Goal: Information Seeking & Learning: Learn about a topic

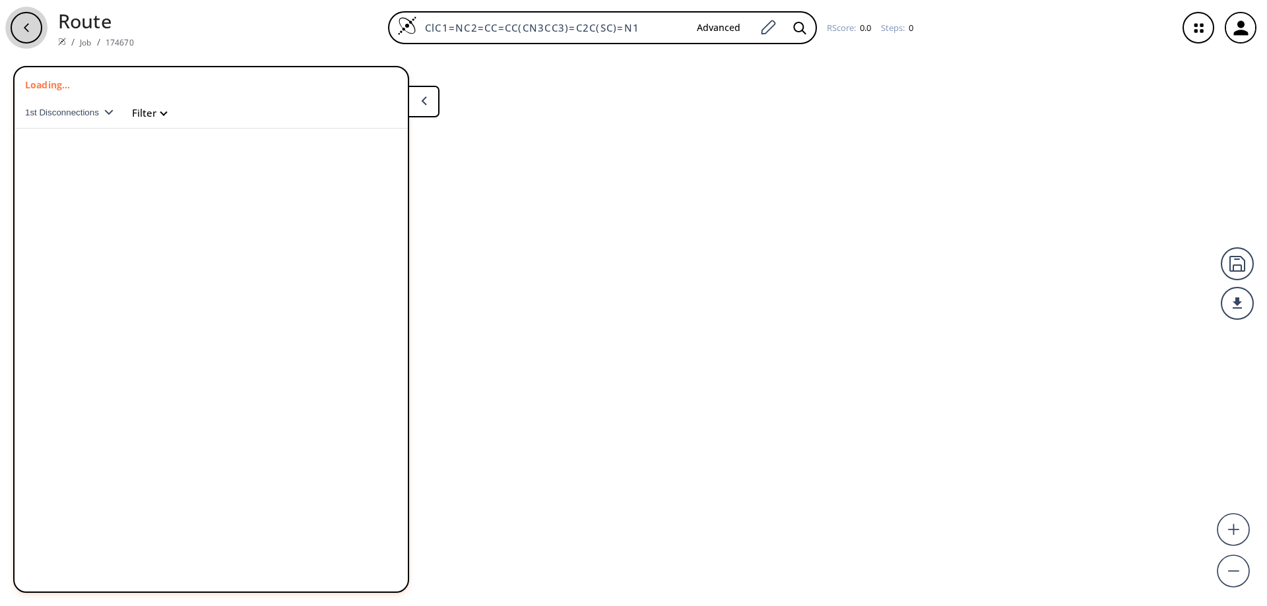
click at [30, 30] on icon "button" at bounding box center [26, 27] width 11 height 11
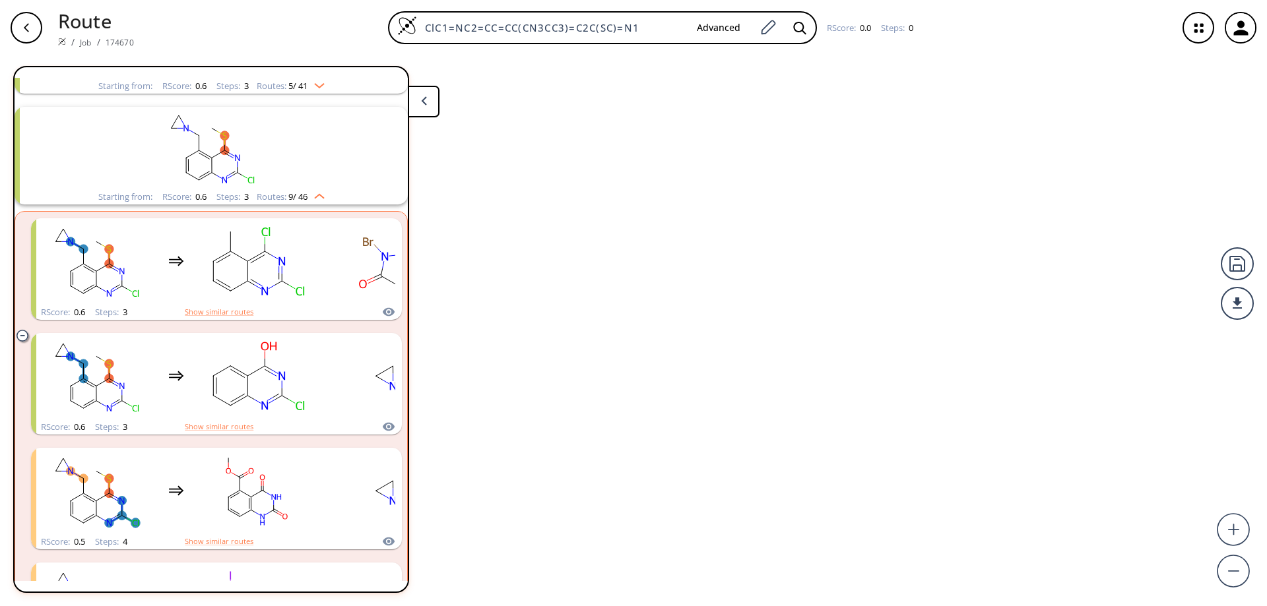
scroll to position [141, 0]
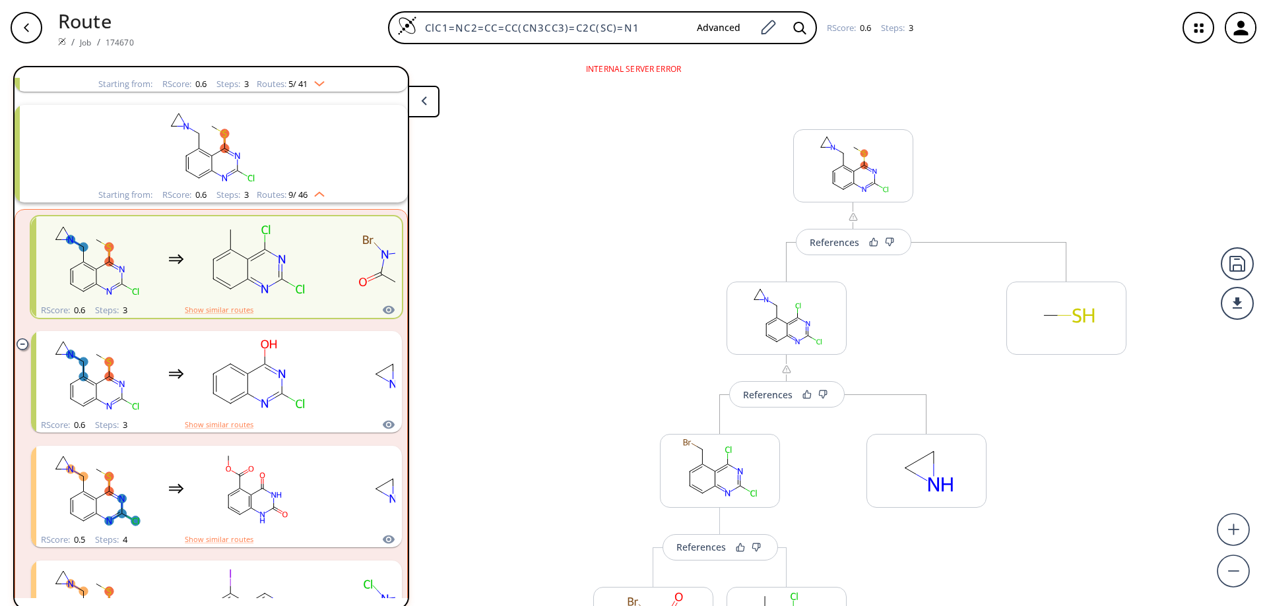
click at [430, 98] on button at bounding box center [424, 102] width 32 height 32
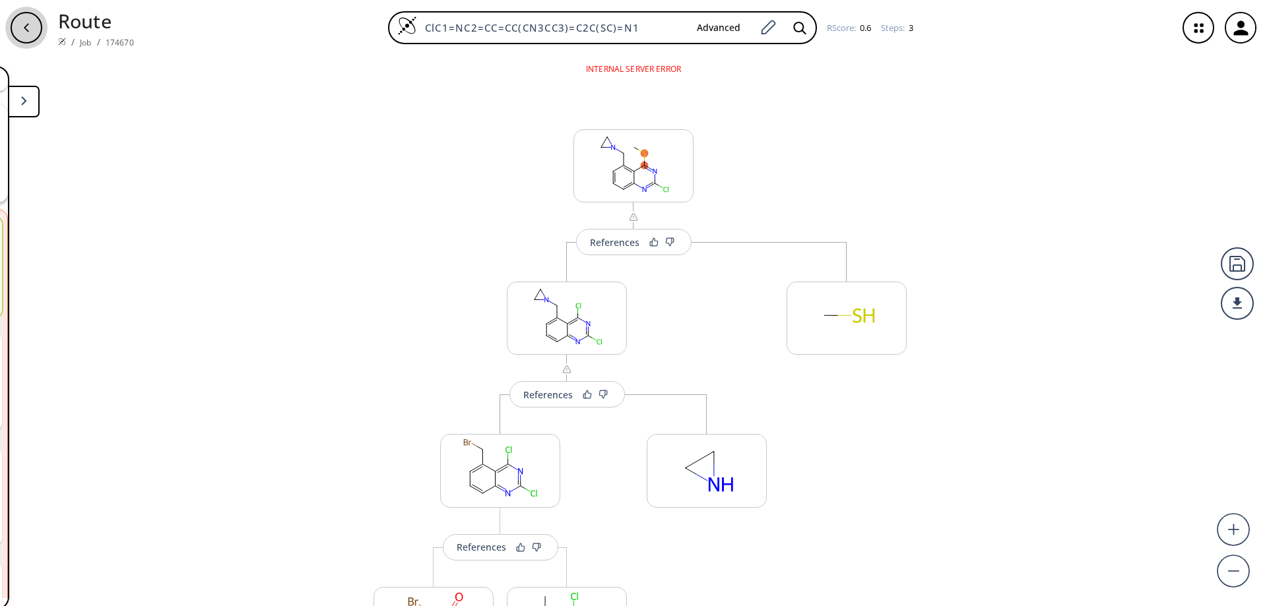
click at [26, 33] on div "button" at bounding box center [27, 28] width 32 height 32
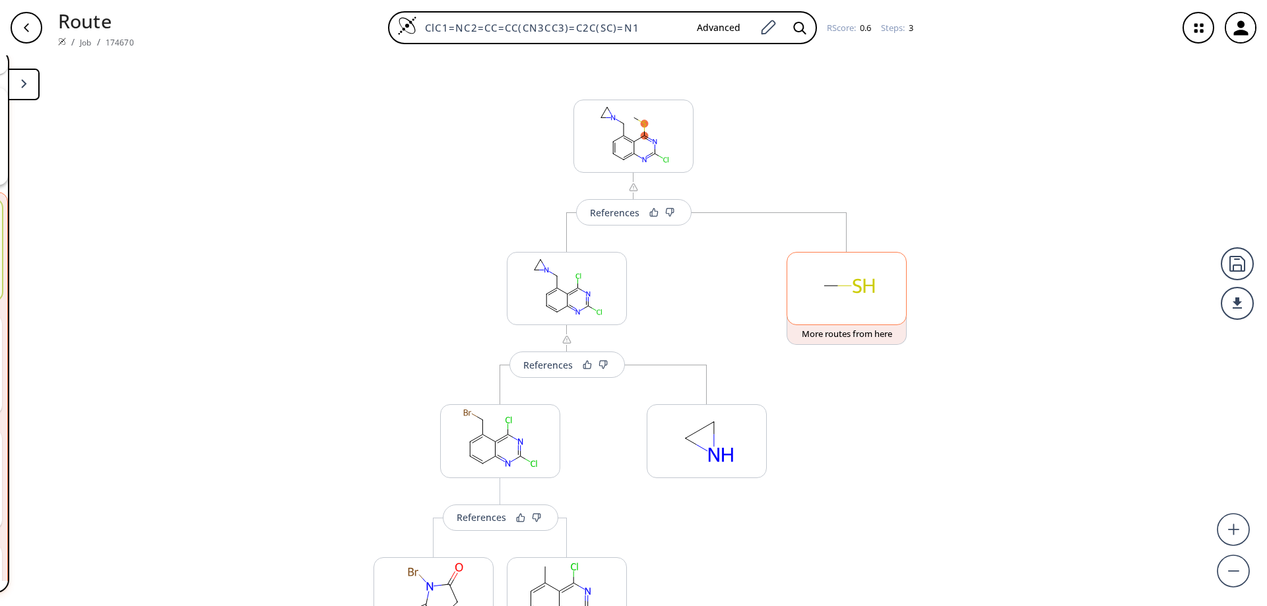
scroll to position [0, 0]
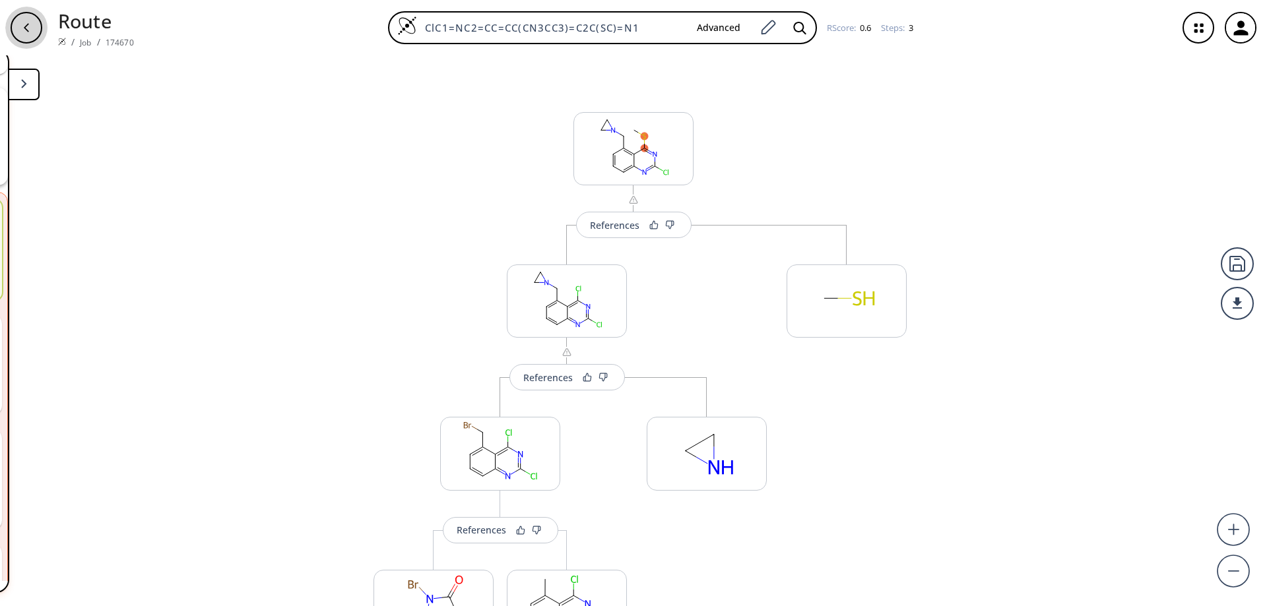
click at [30, 24] on icon "button" at bounding box center [26, 27] width 11 height 11
click at [1230, 26] on icon "button" at bounding box center [1241, 28] width 22 height 22
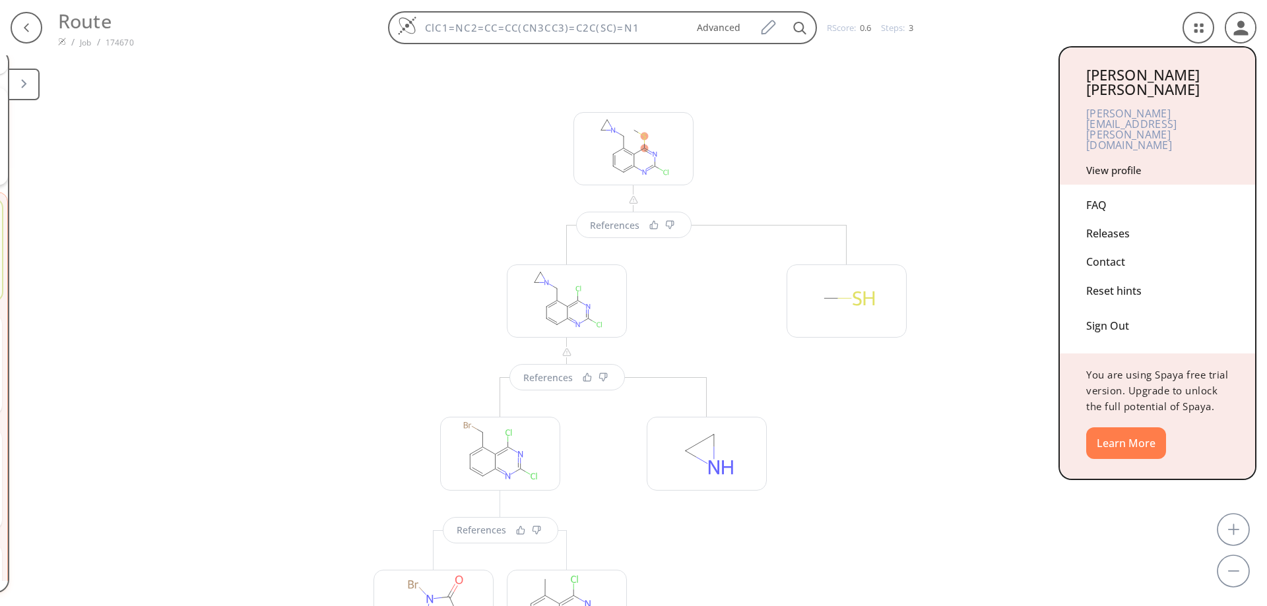
click at [1107, 306] on div "Sign Out" at bounding box center [1157, 323] width 143 height 35
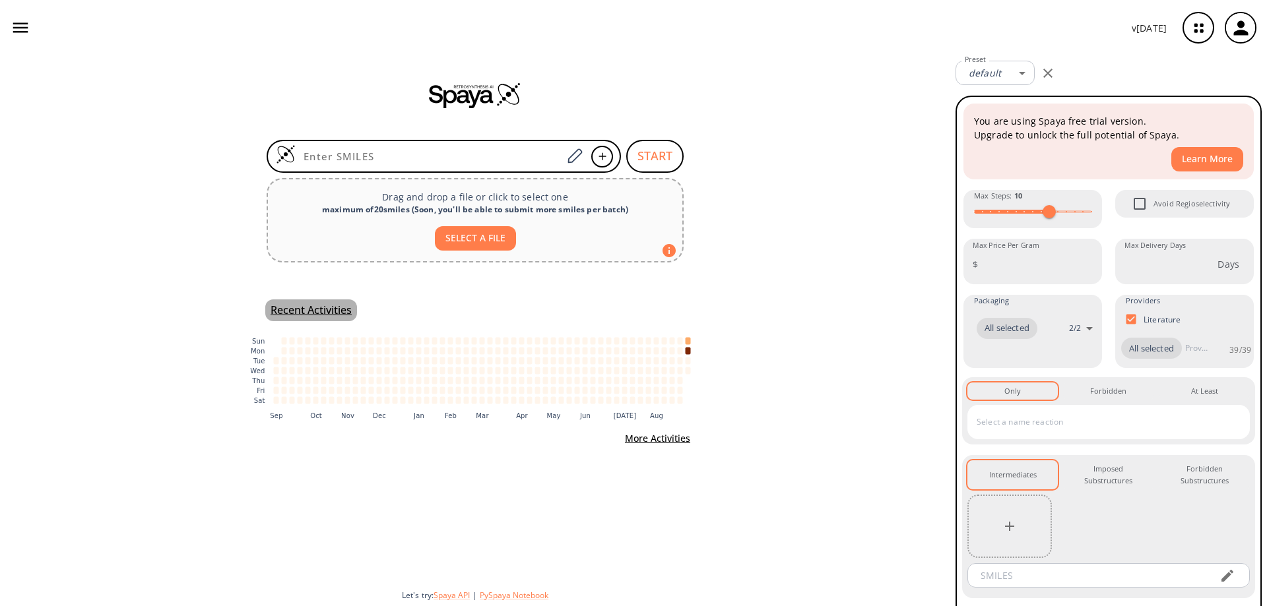
click at [329, 310] on h5 "Recent Activities" at bounding box center [311, 311] width 81 height 14
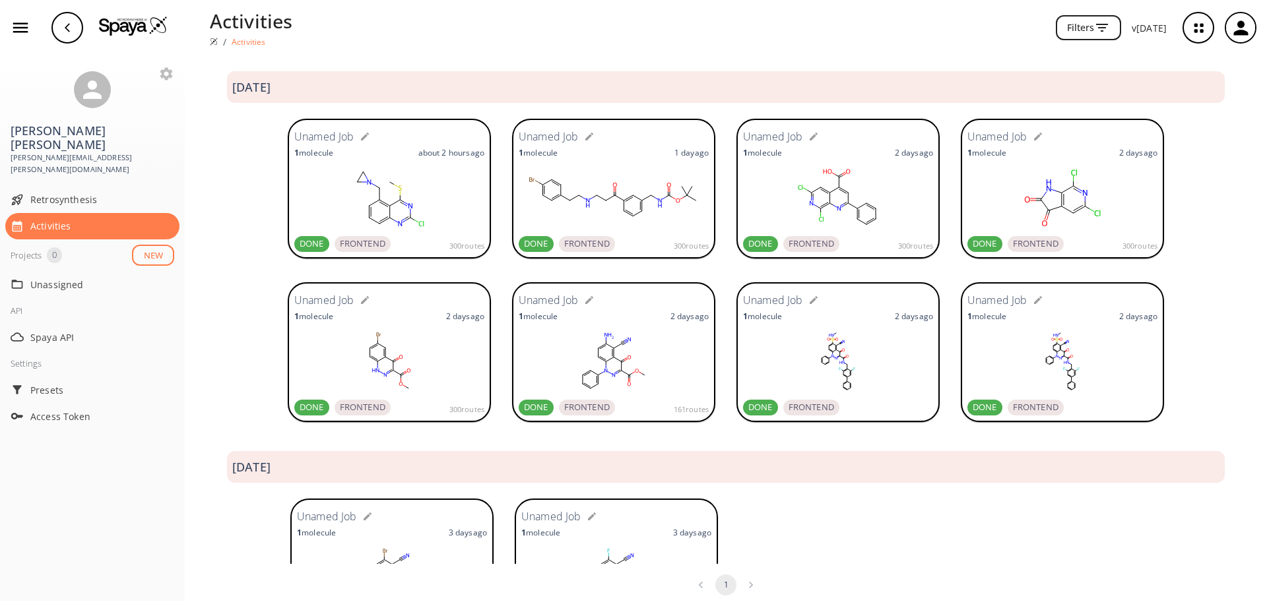
click at [386, 204] on ellipse at bounding box center [389, 206] width 7 height 7
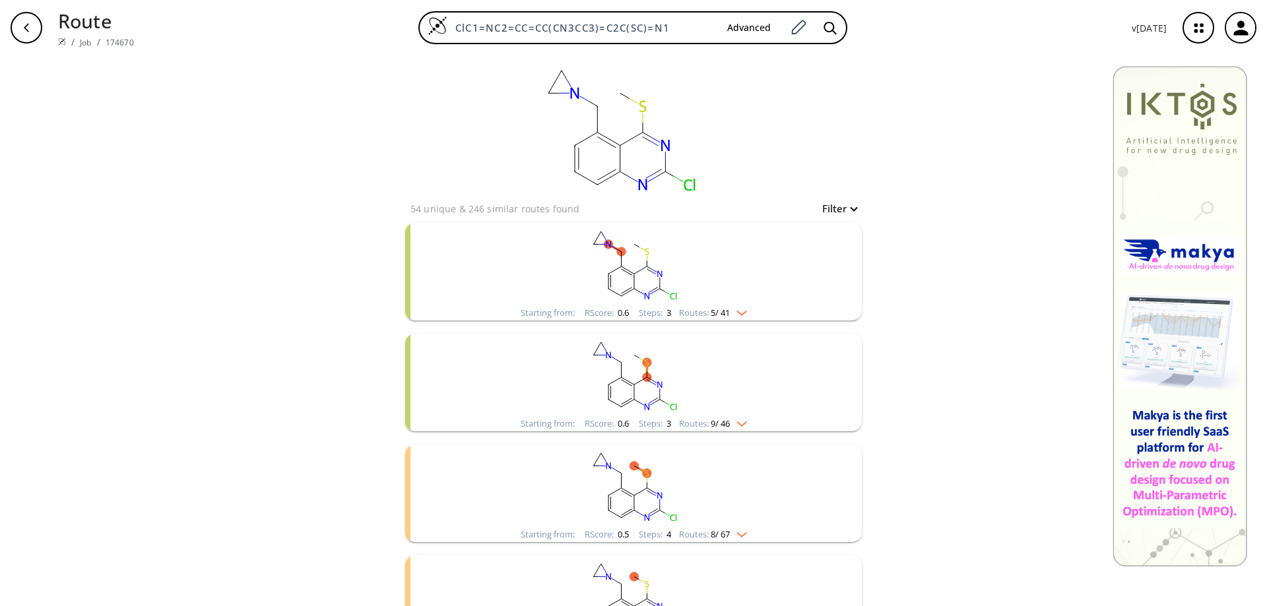
click at [850, 209] on button "Filter" at bounding box center [835, 209] width 42 height 10
click at [850, 209] on div at bounding box center [633, 303] width 1267 height 606
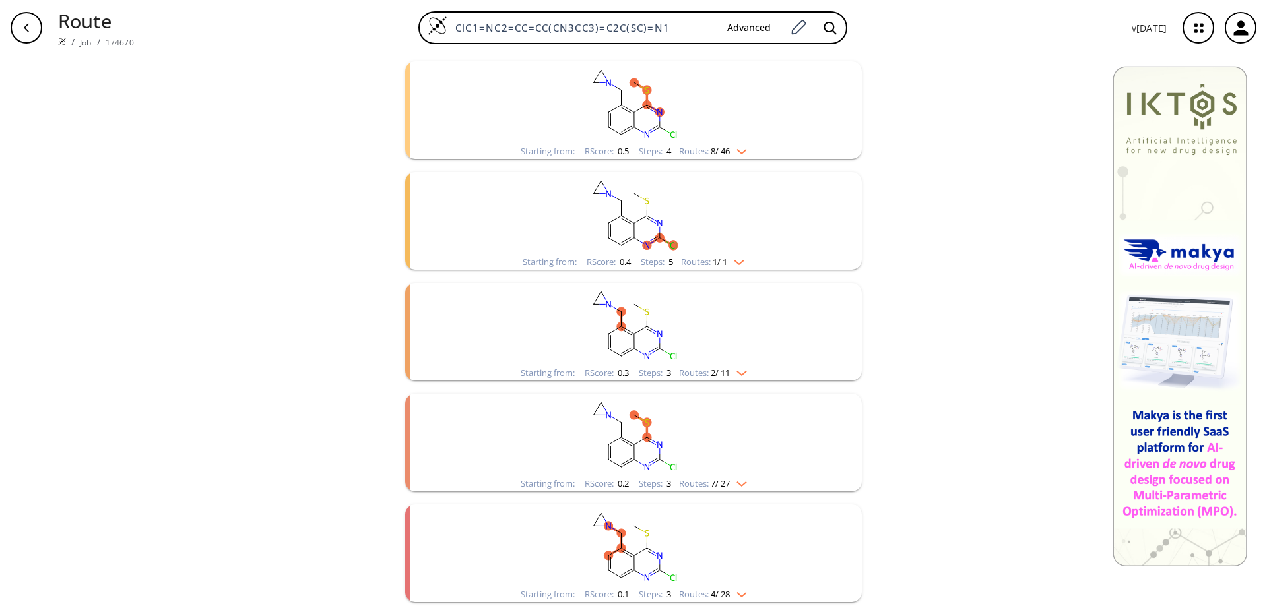
scroll to position [608, 0]
click at [623, 546] on rect "clusters" at bounding box center [633, 543] width 343 height 82
click at [617, 528] on ellipse "clusters" at bounding box center [621, 531] width 9 height 9
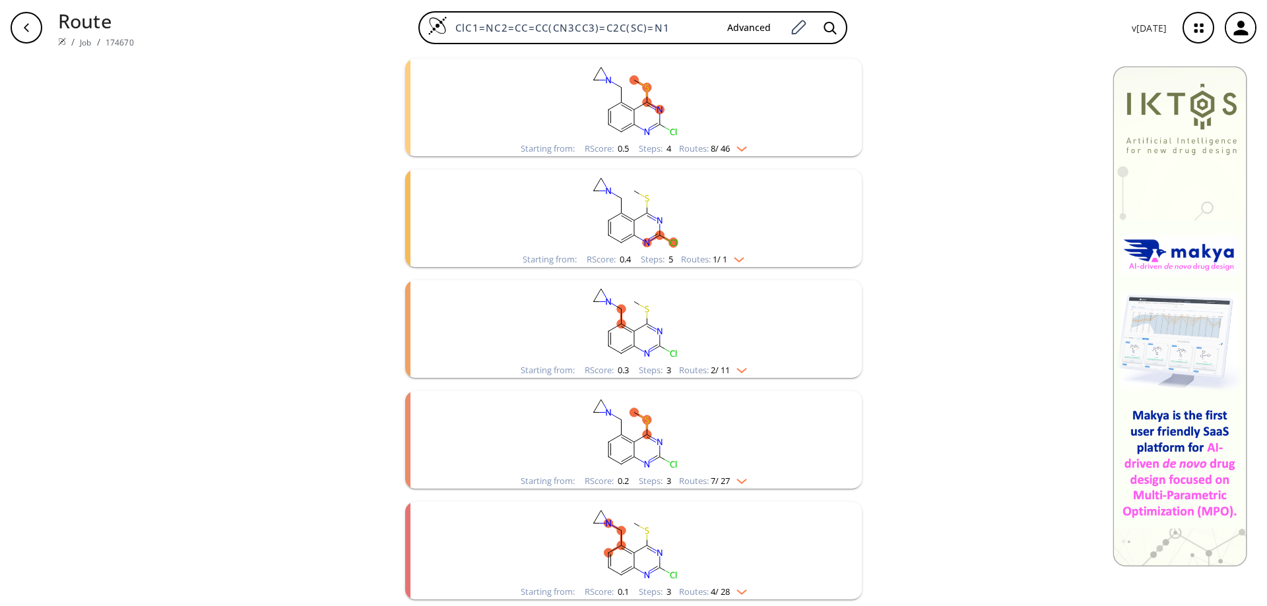
click at [639, 446] on rect "clusters" at bounding box center [633, 432] width 343 height 82
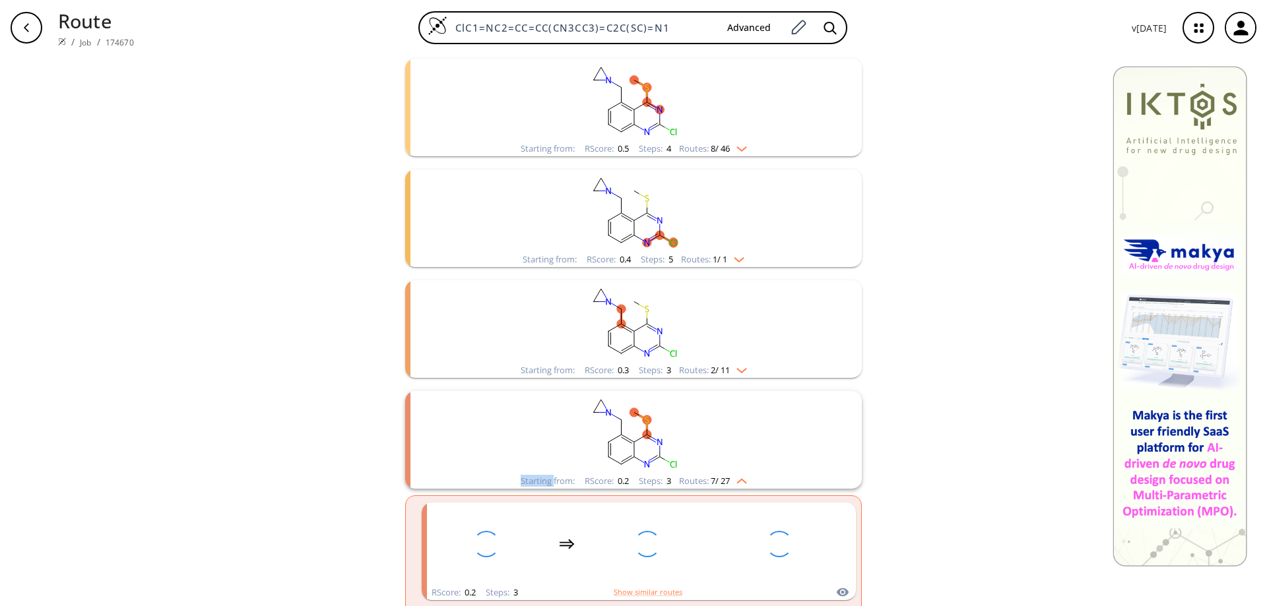
click at [639, 446] on rect "clusters" at bounding box center [633, 432] width 343 height 82
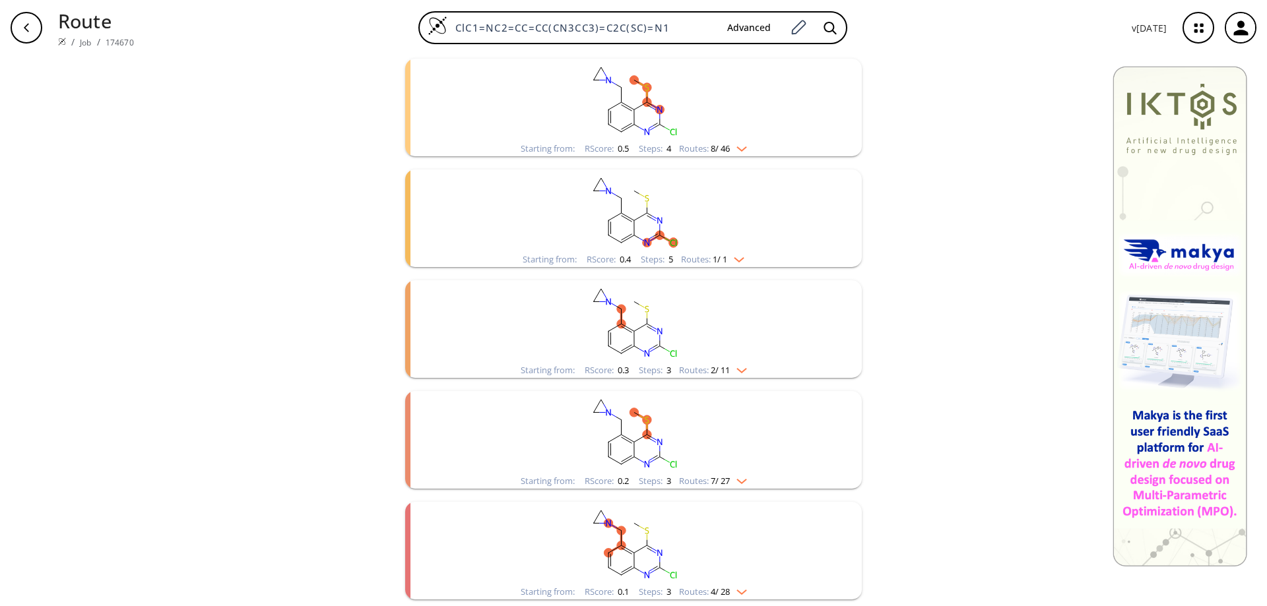
click at [639, 446] on rect "clusters" at bounding box center [633, 432] width 343 height 82
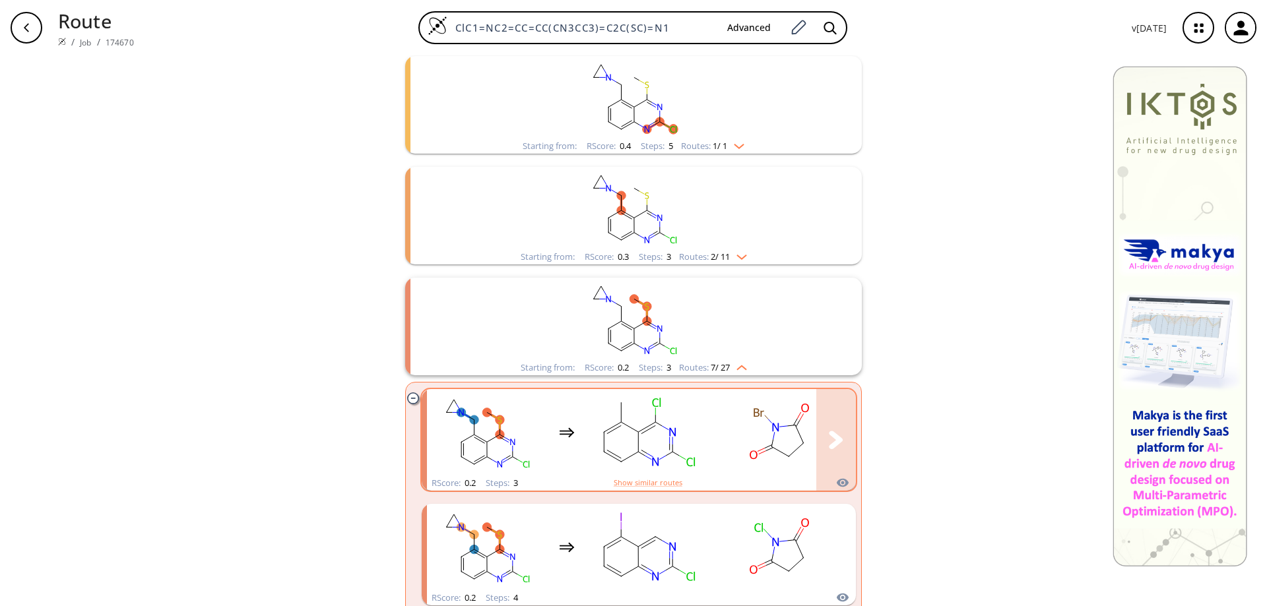
scroll to position [740, 0]
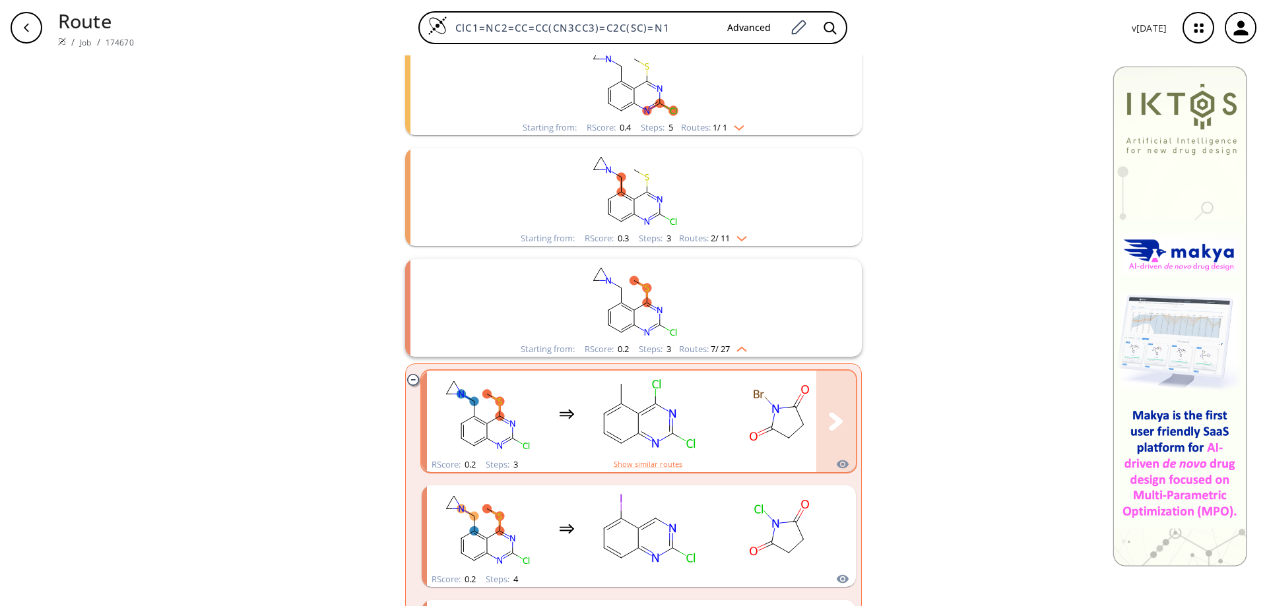
click at [657, 428] on rect "clusters" at bounding box center [647, 414] width 119 height 82
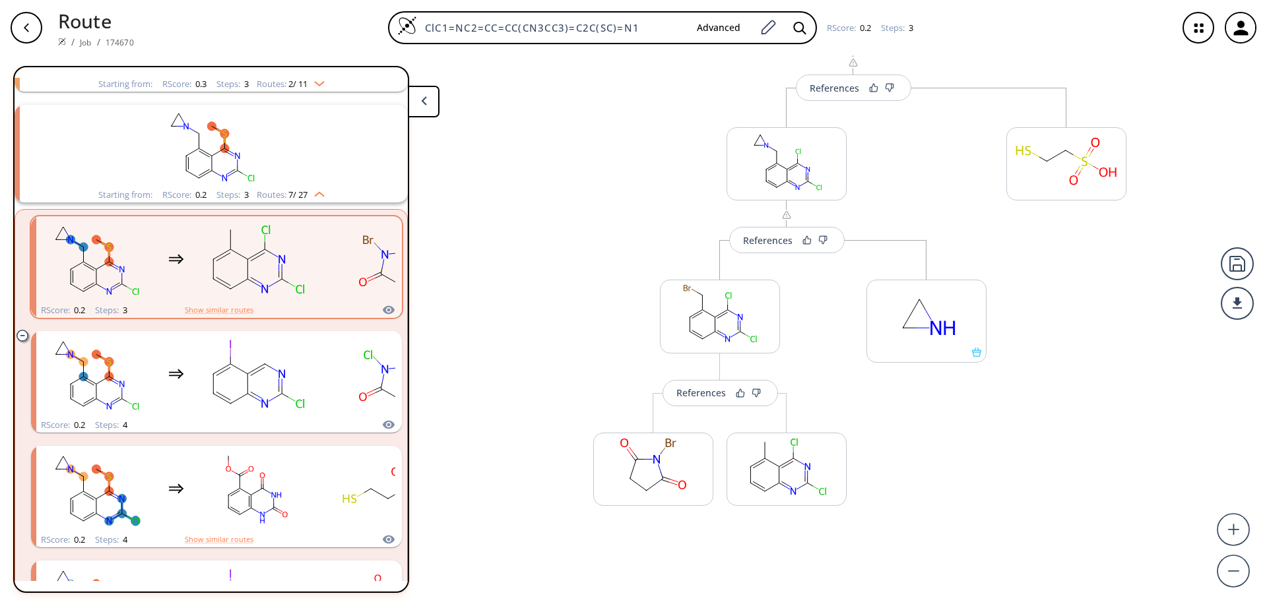
scroll to position [132, 0]
click at [690, 391] on div "References" at bounding box center [700, 387] width 49 height 9
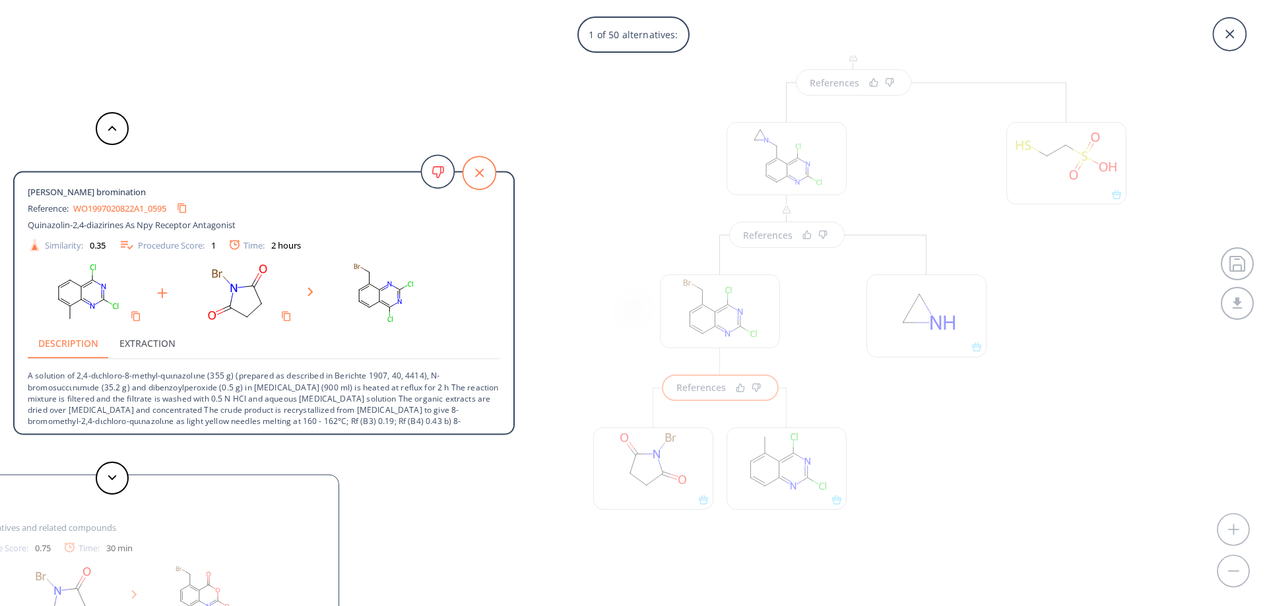
click at [482, 165] on icon at bounding box center [479, 172] width 33 height 33
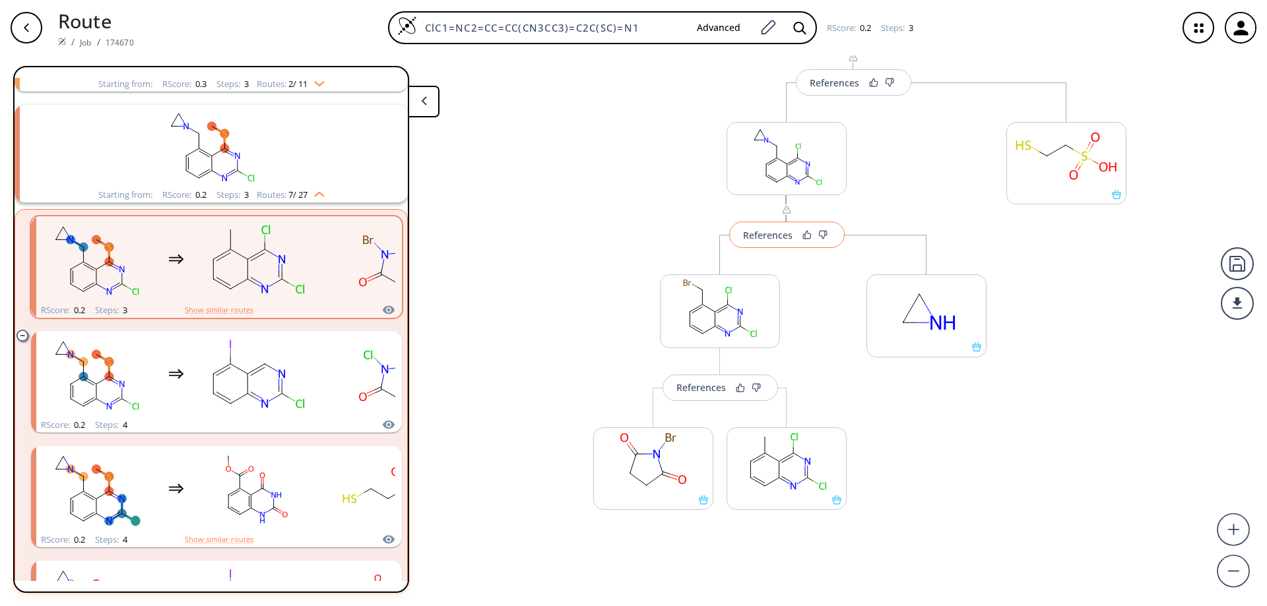
click at [755, 236] on div "References" at bounding box center [767, 235] width 49 height 9
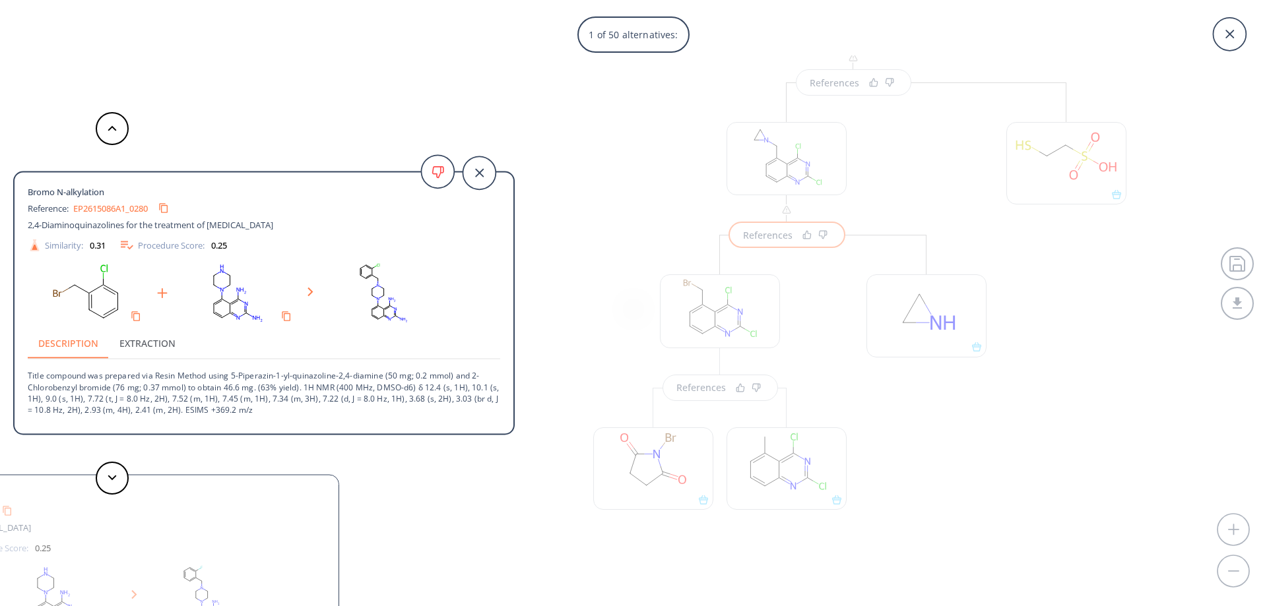
click at [484, 165] on icon at bounding box center [479, 172] width 33 height 33
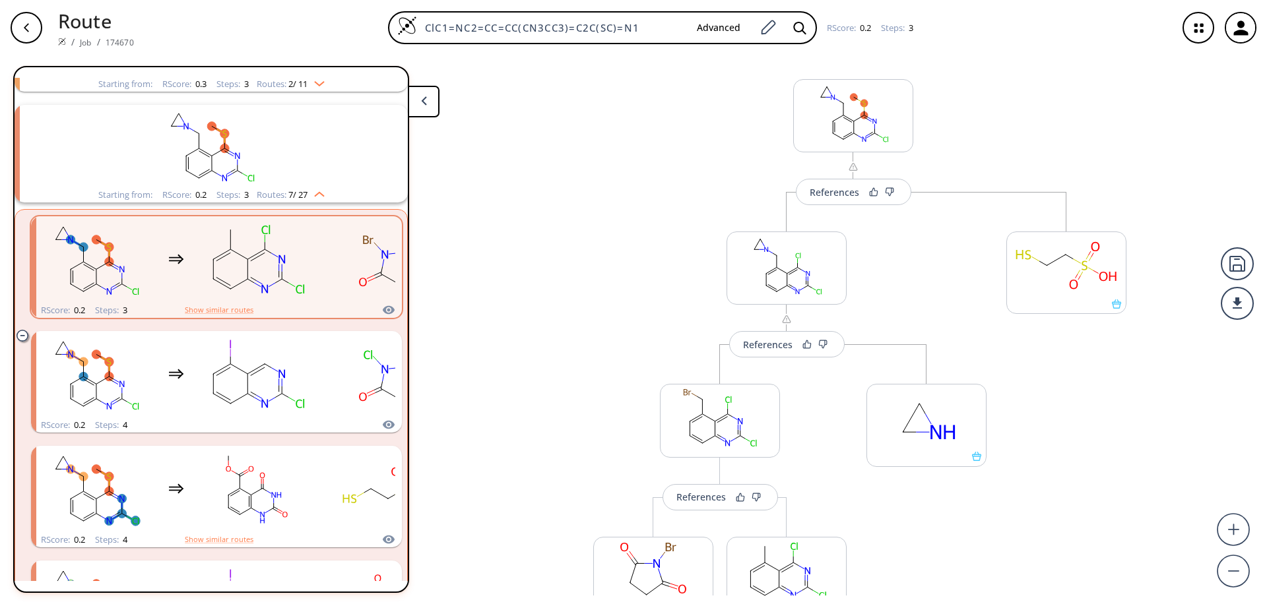
scroll to position [0, 0]
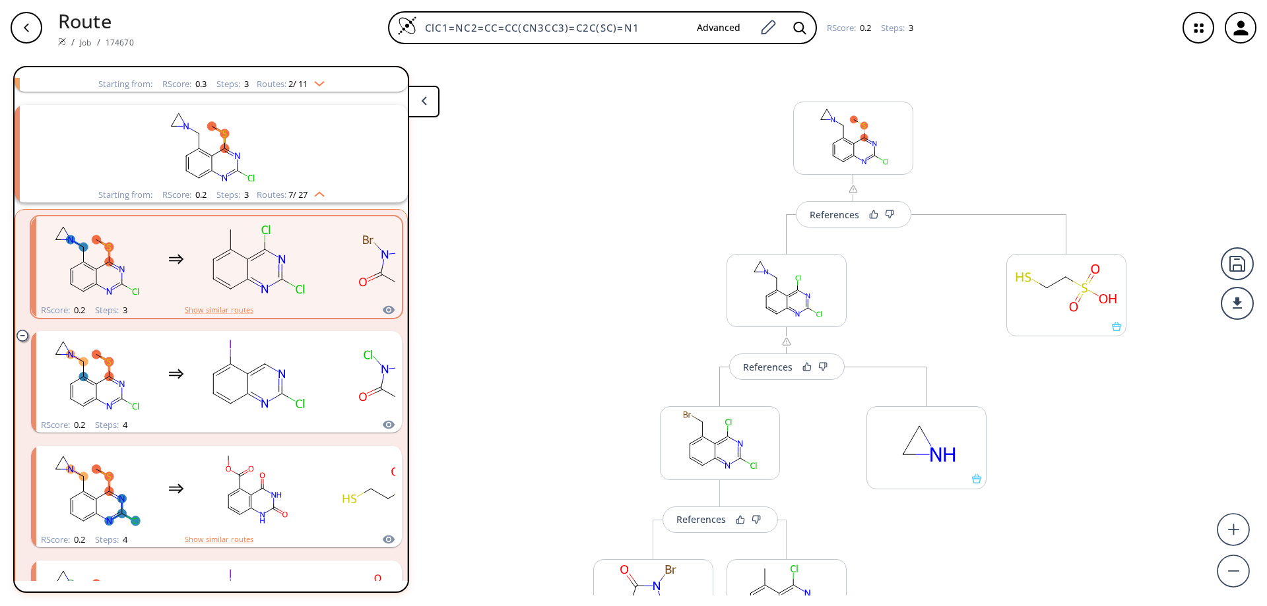
click at [316, 83] on img "clusters" at bounding box center [316, 81] width 17 height 11
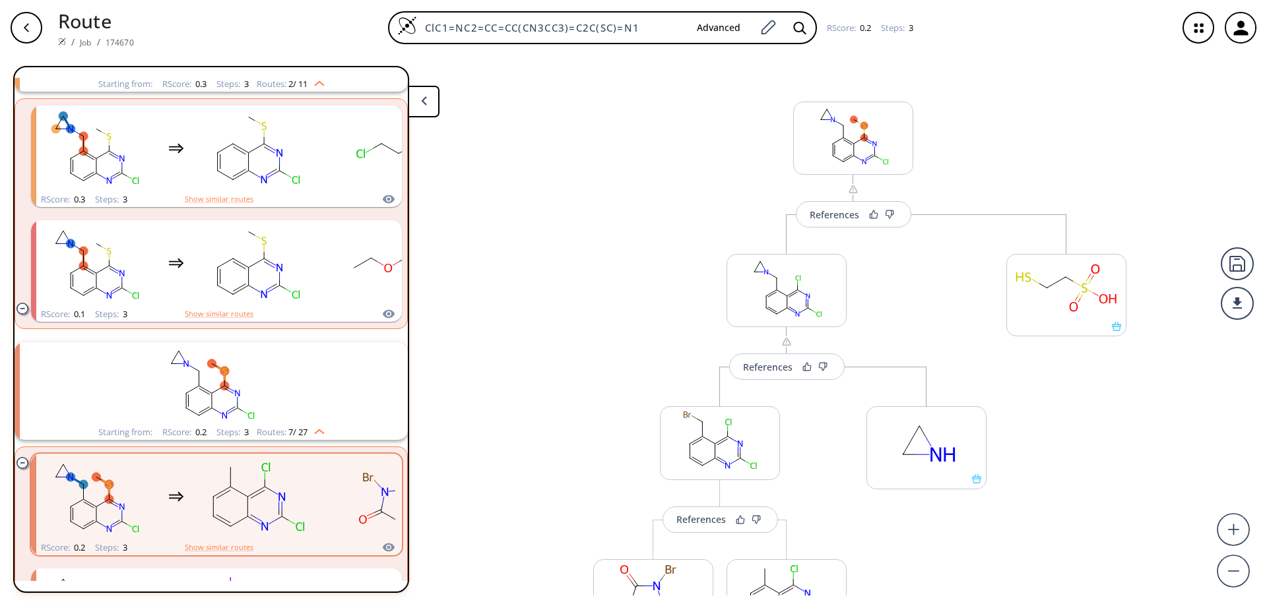
click at [319, 84] on img "clusters" at bounding box center [316, 81] width 17 height 11
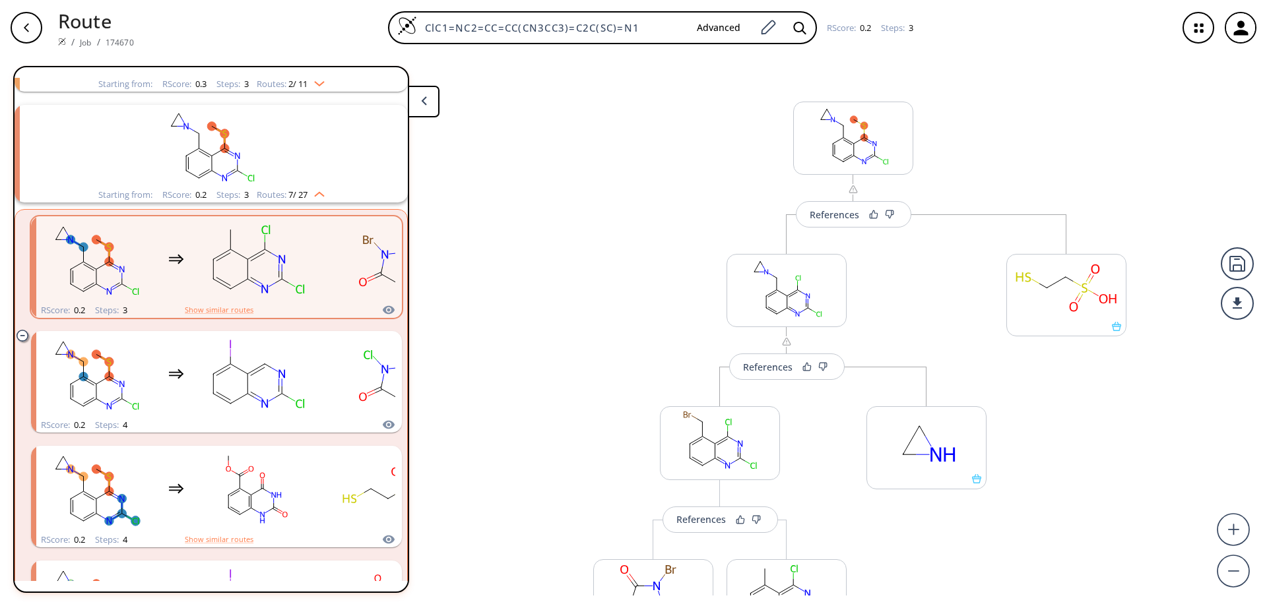
click at [132, 83] on div "Starting from:" at bounding box center [125, 84] width 54 height 9
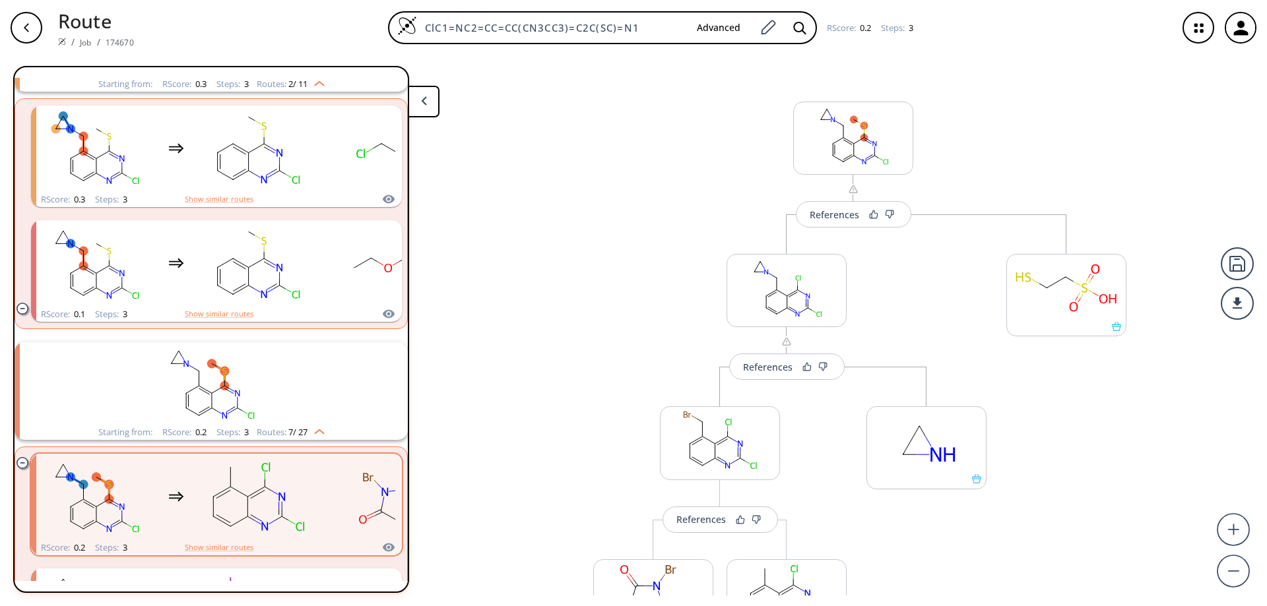
click at [428, 100] on button at bounding box center [424, 102] width 32 height 32
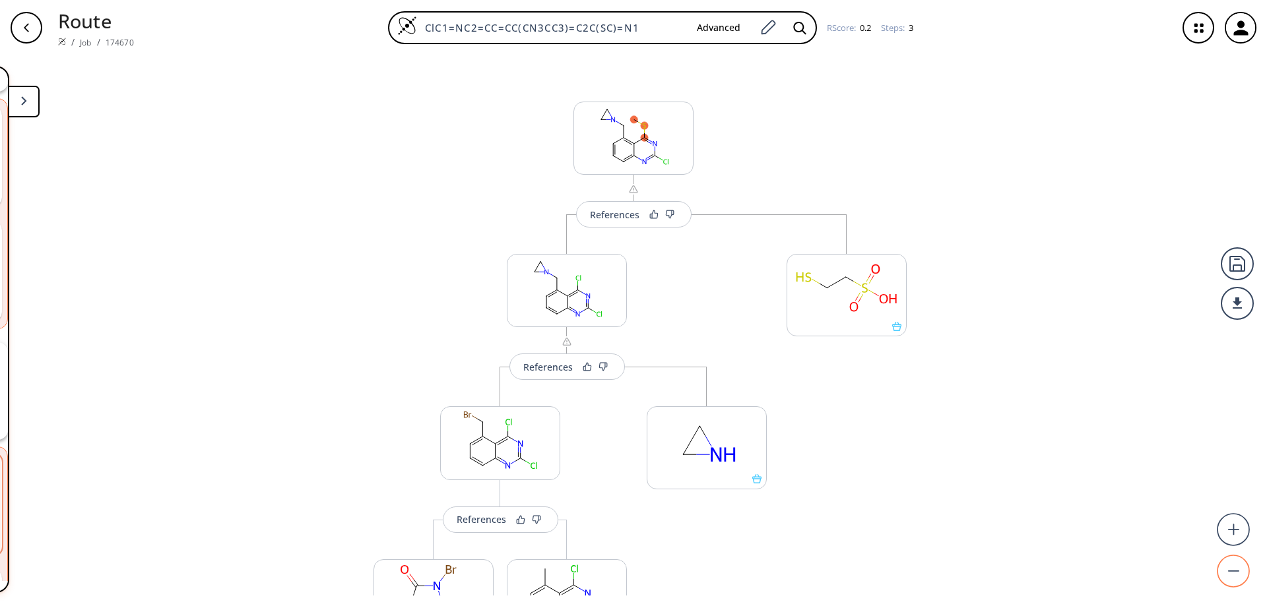
click at [1232, 574] on circle at bounding box center [1234, 572] width 32 height 32
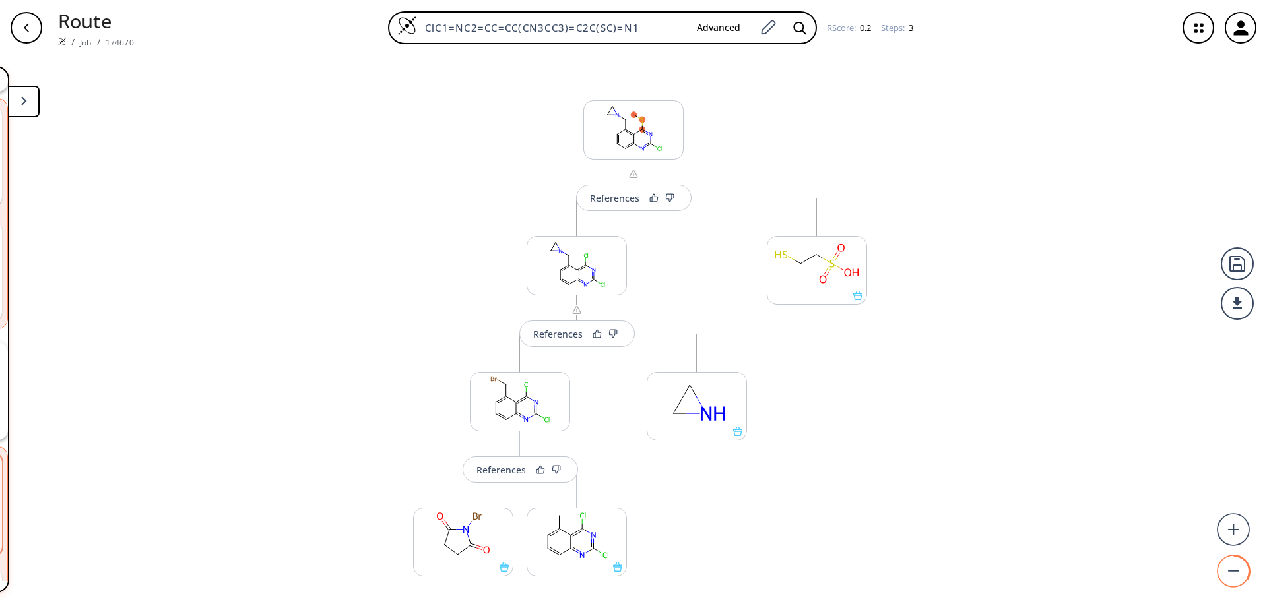
click at [1232, 574] on circle at bounding box center [1234, 572] width 32 height 32
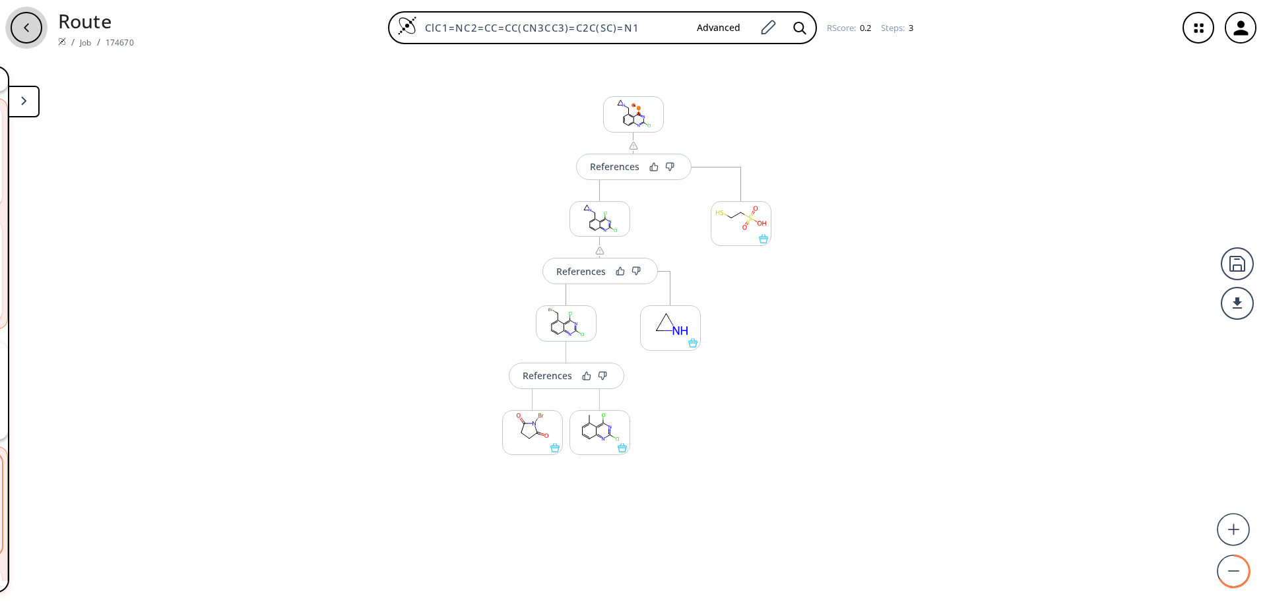
click at [30, 38] on div "button" at bounding box center [27, 28] width 32 height 32
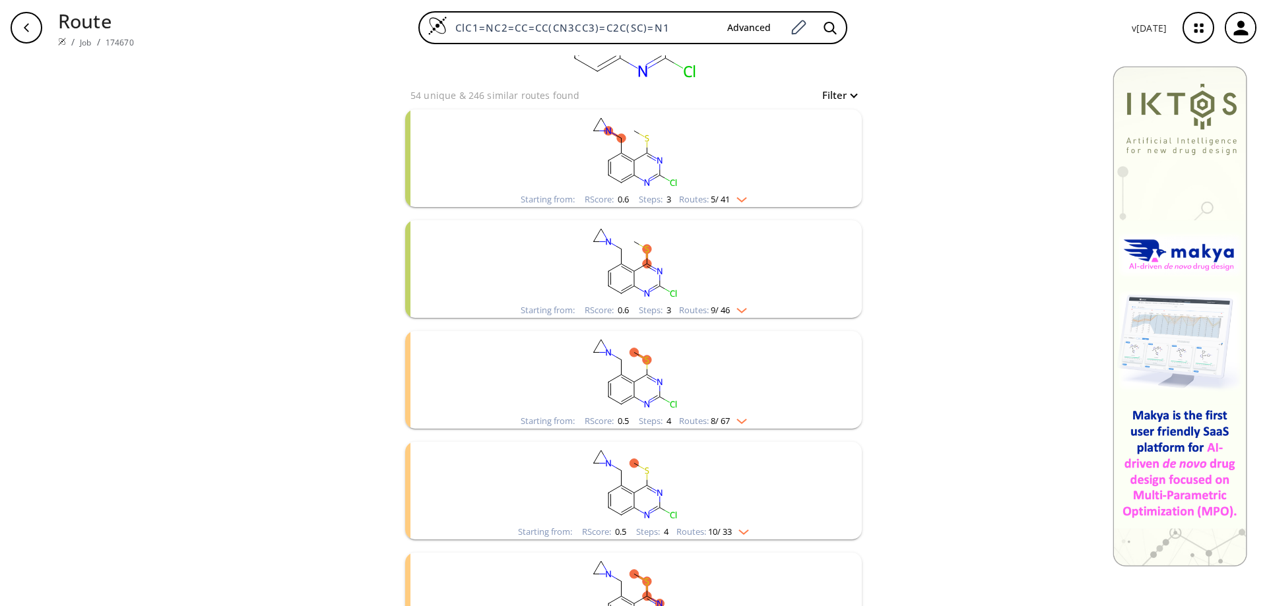
scroll to position [132, 0]
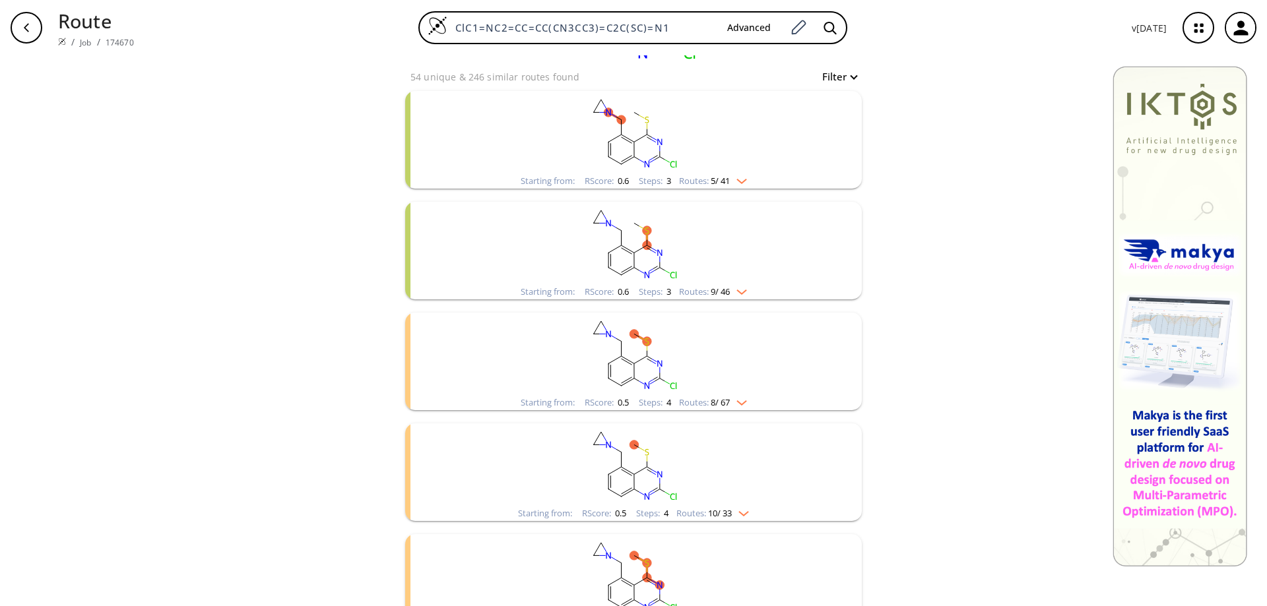
click at [639, 259] on rect "clusters" at bounding box center [633, 243] width 343 height 82
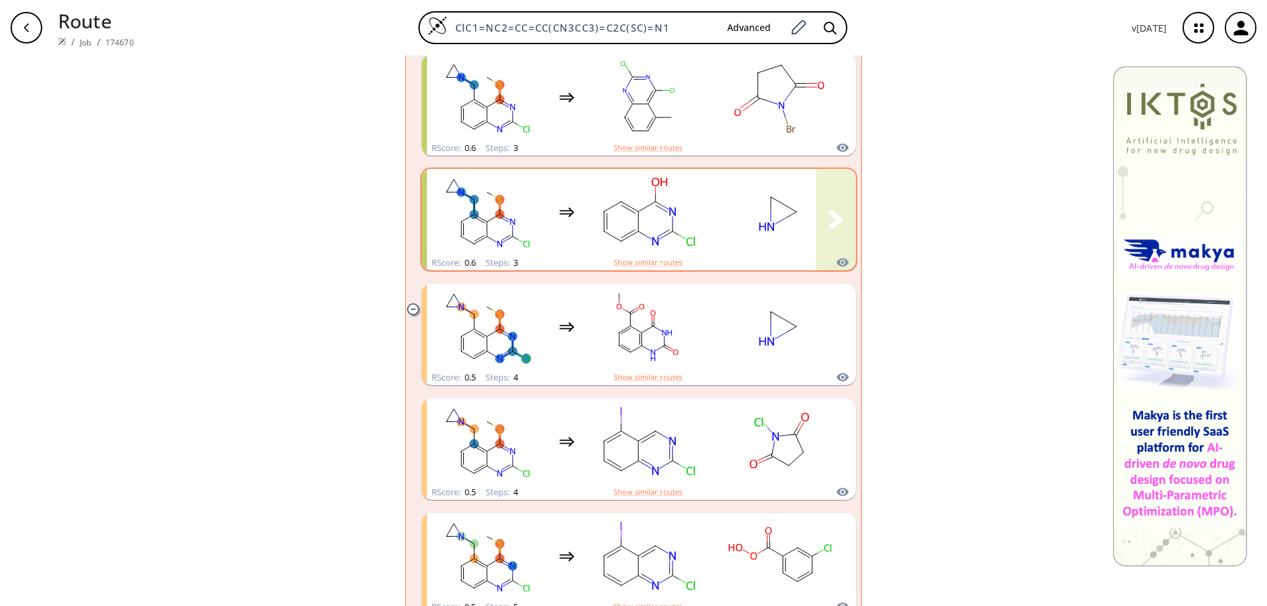
scroll to position [396, 0]
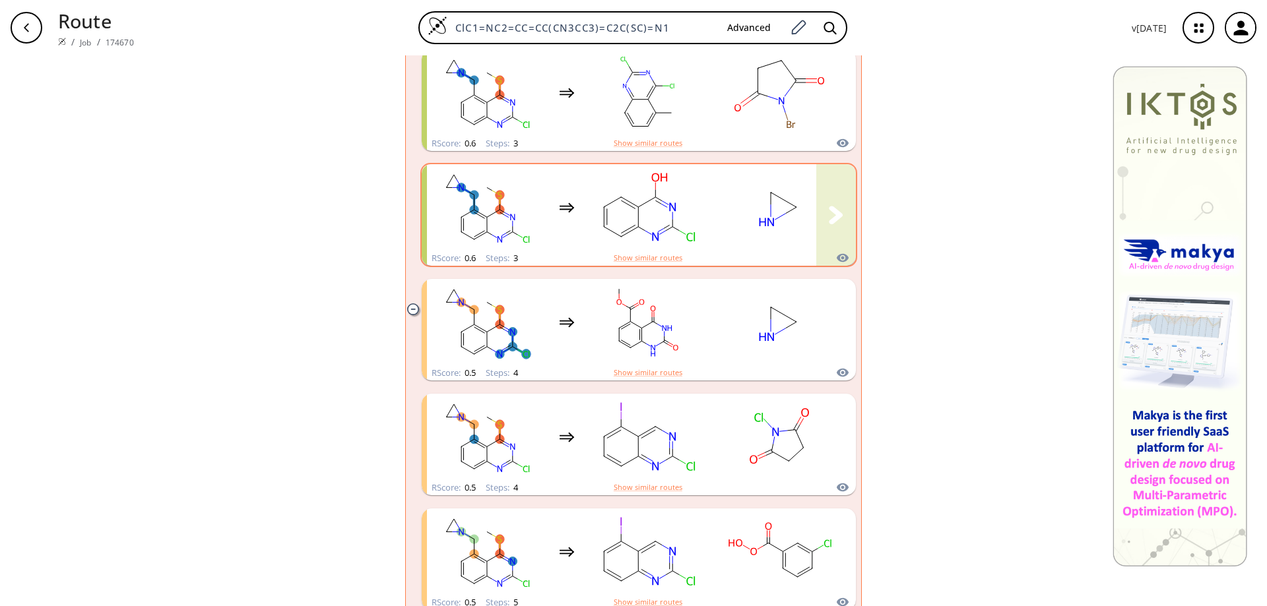
click at [650, 220] on rect "clusters" at bounding box center [647, 207] width 119 height 82
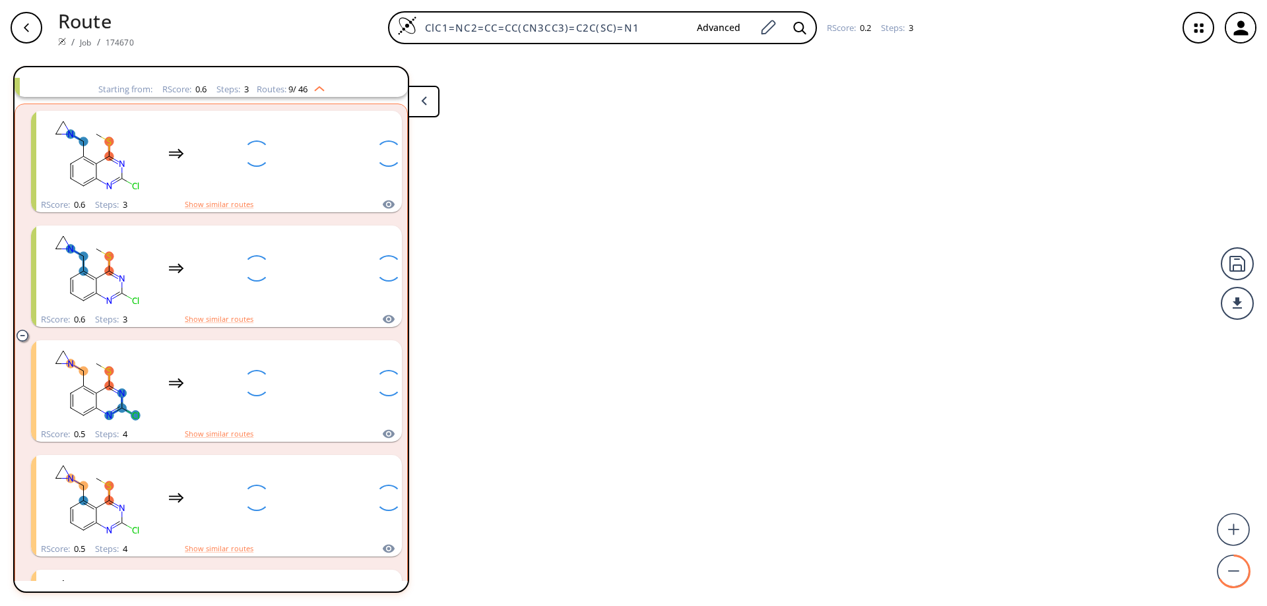
scroll to position [252, 0]
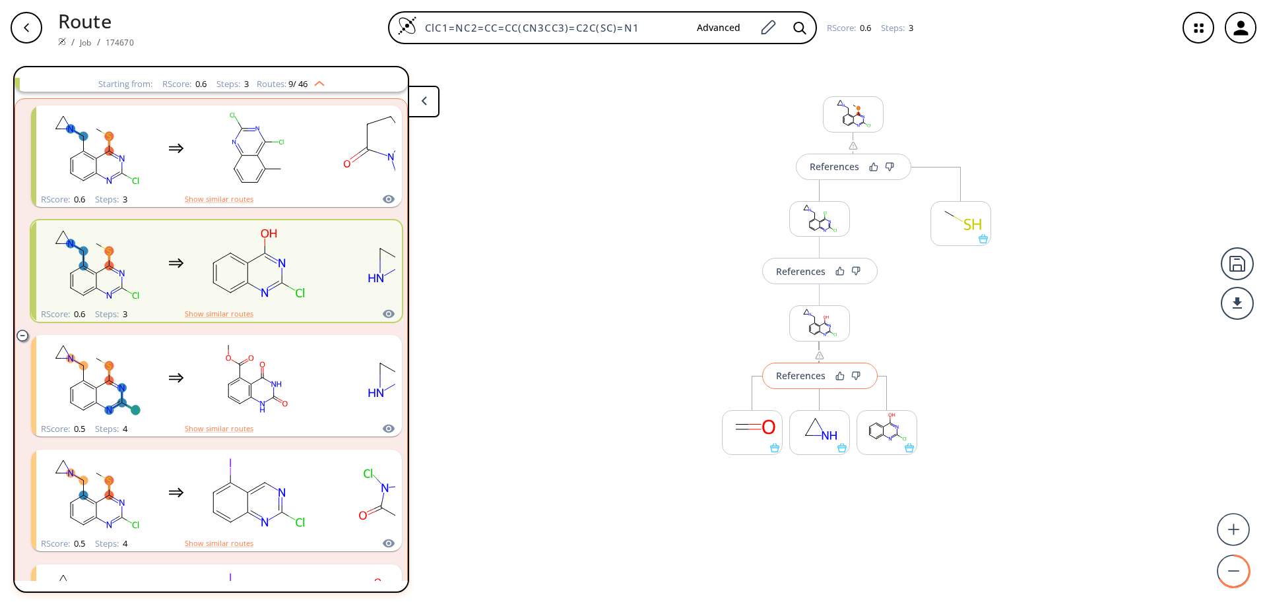
click at [806, 379] on div "References" at bounding box center [800, 376] width 49 height 9
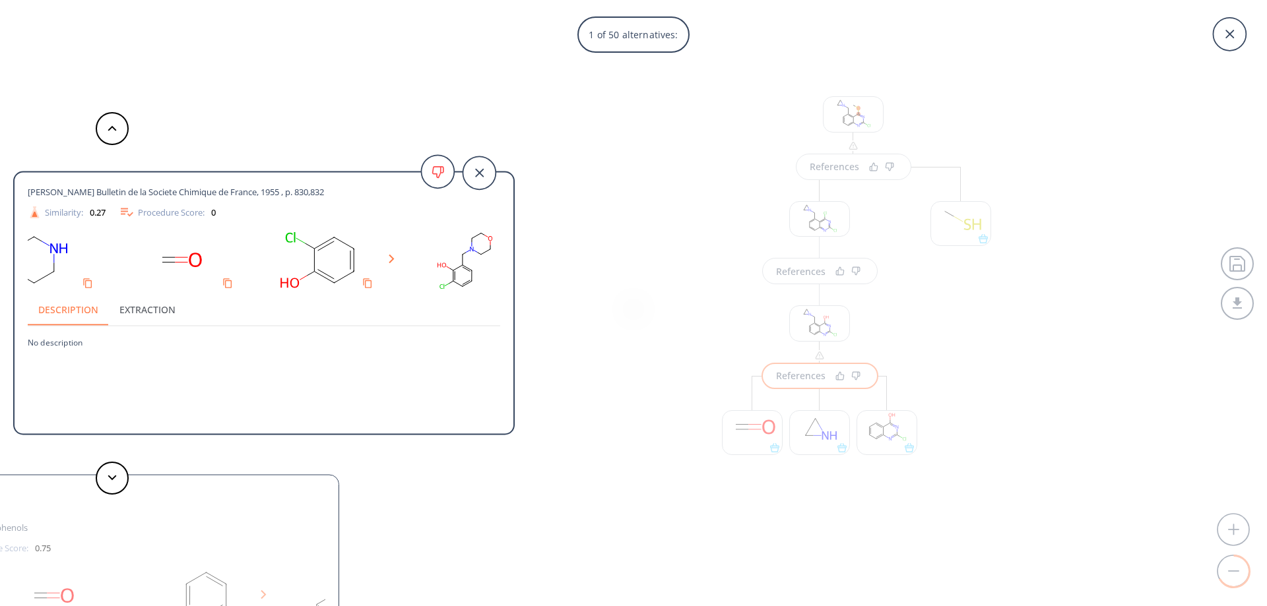
scroll to position [0, 49]
click at [480, 168] on icon at bounding box center [479, 172] width 33 height 33
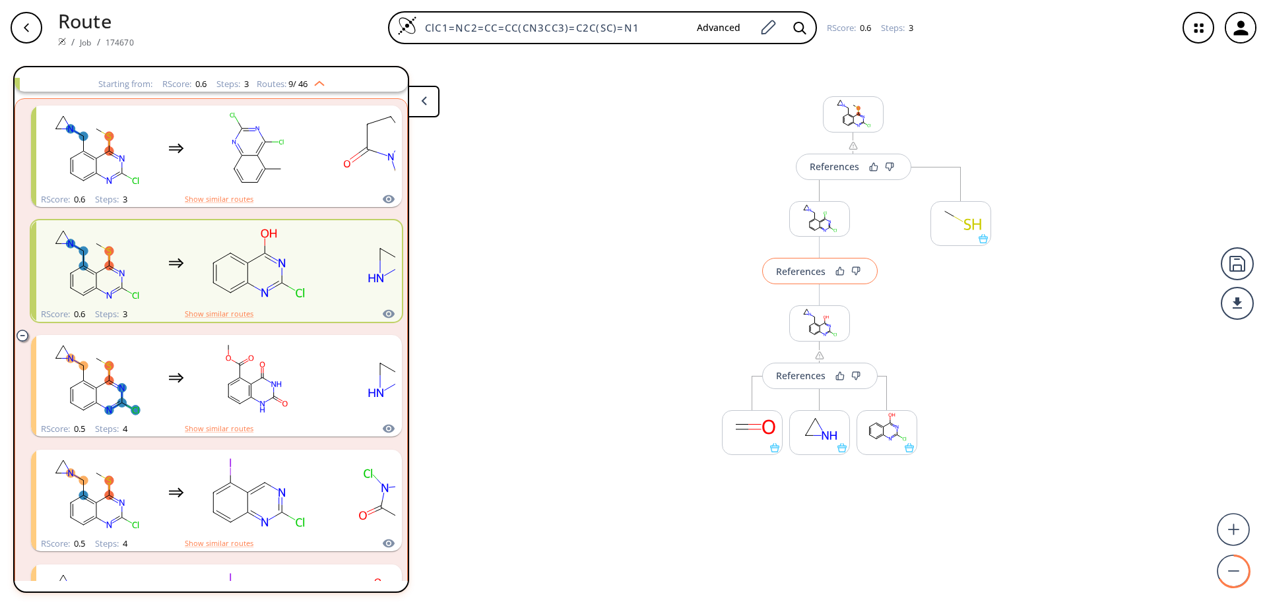
click at [808, 275] on div "References" at bounding box center [800, 271] width 49 height 9
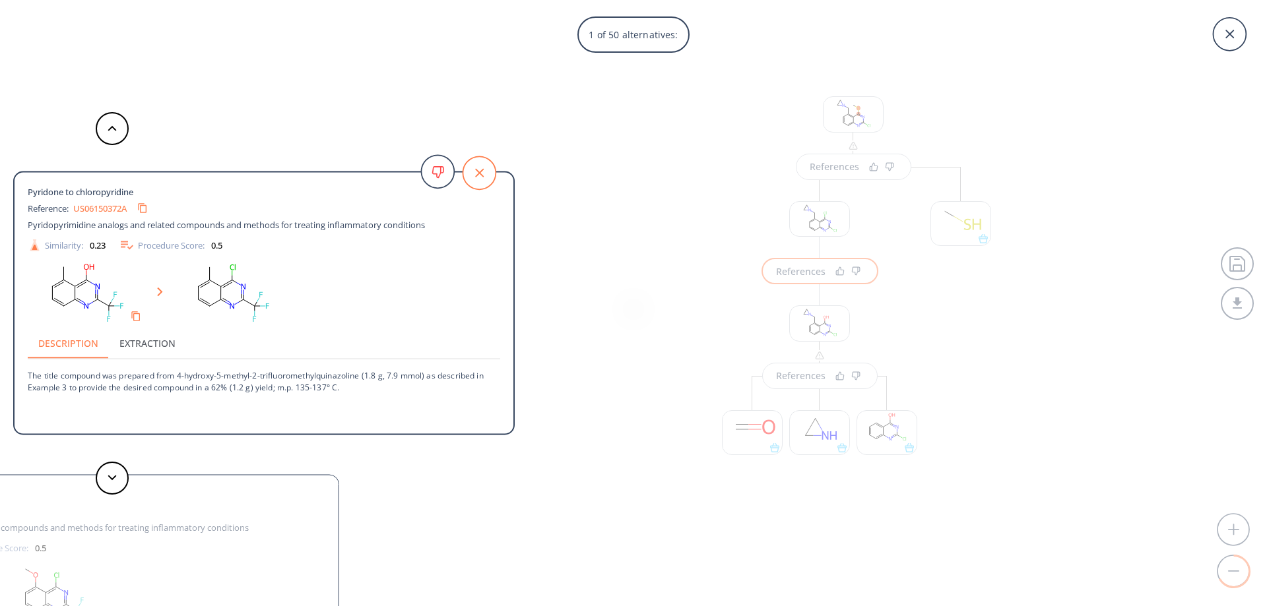
click at [486, 175] on icon at bounding box center [479, 172] width 33 height 33
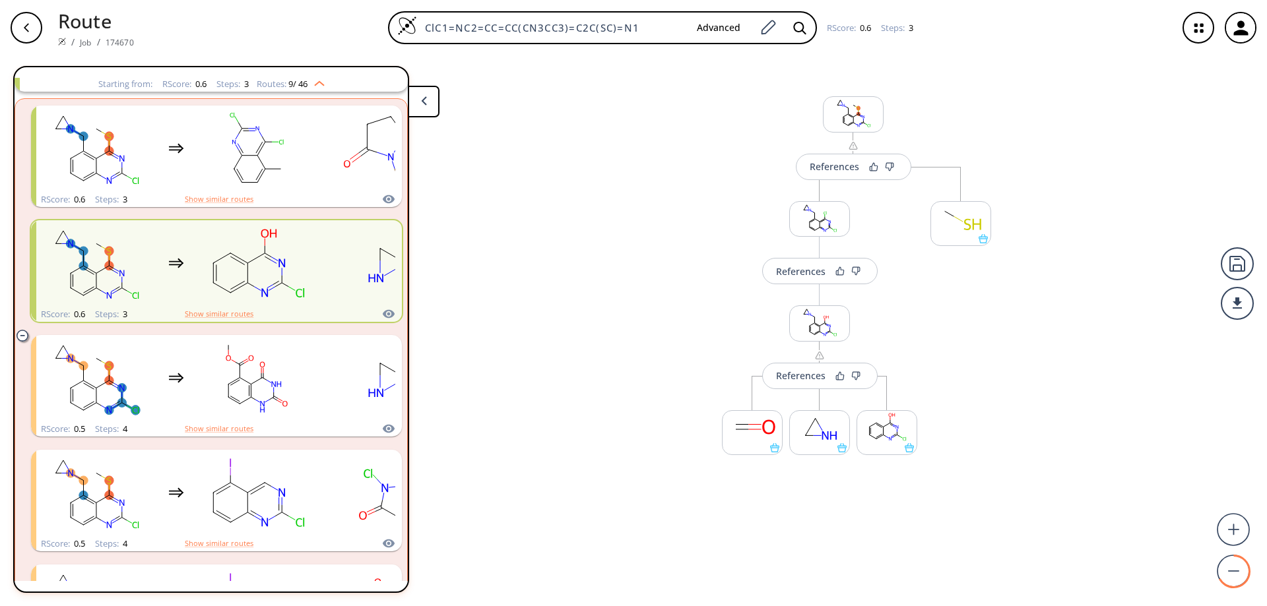
click at [28, 27] on icon "button" at bounding box center [26, 27] width 11 height 11
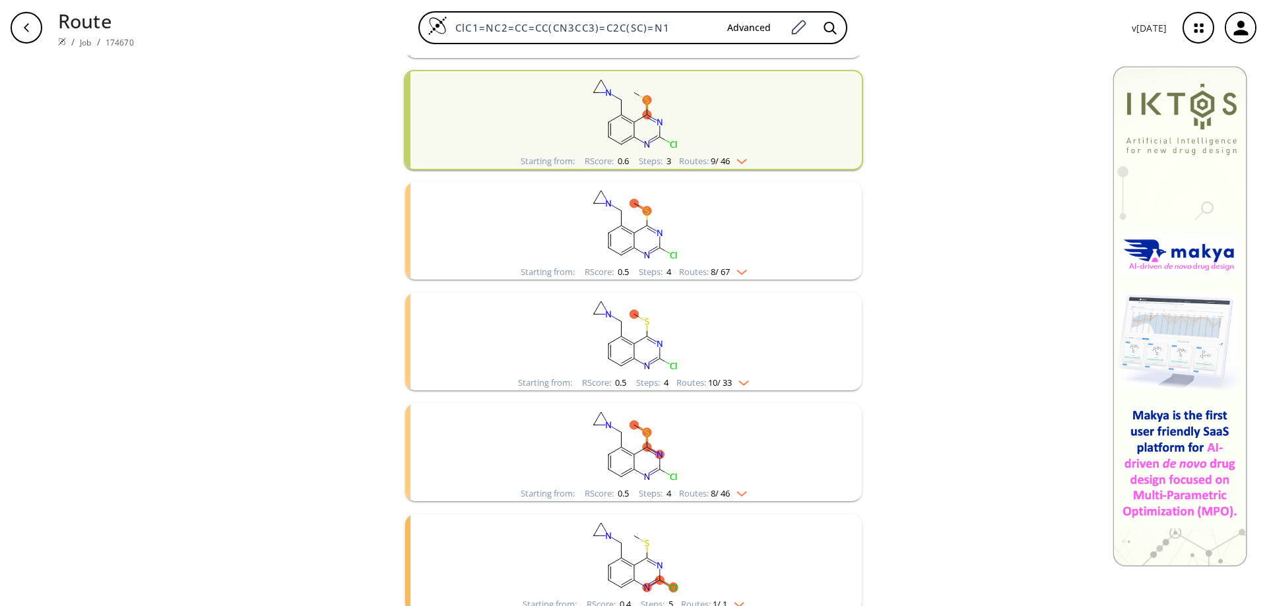
scroll to position [264, 0]
click at [627, 240] on rect "clusters" at bounding box center [633, 222] width 343 height 82
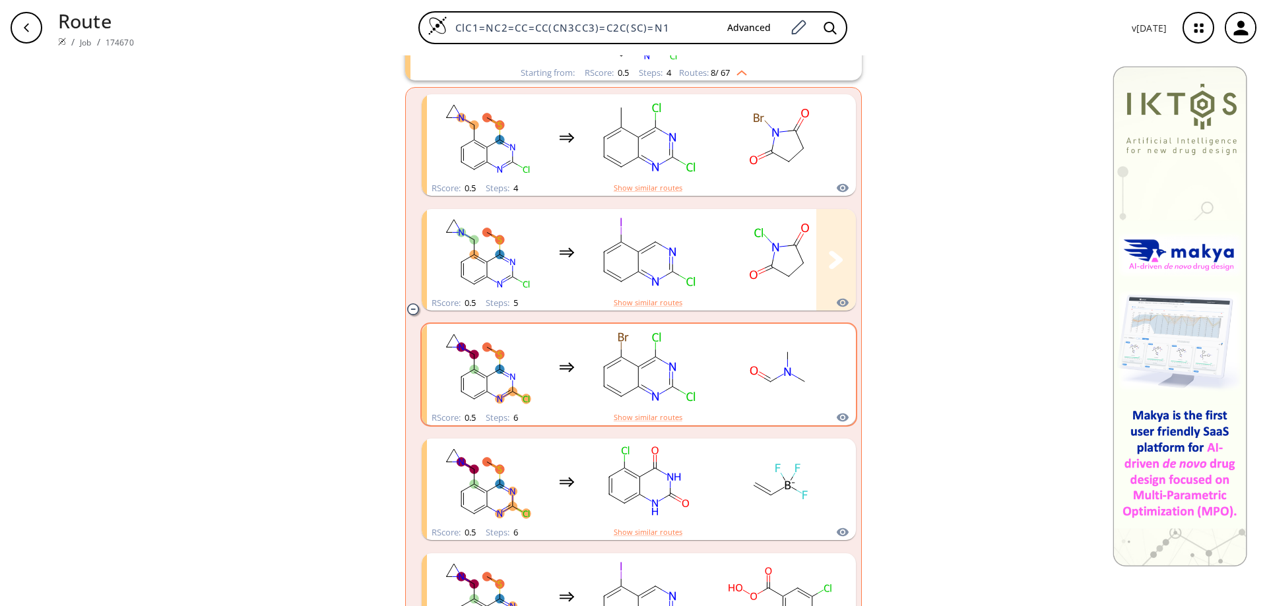
scroll to position [726, 0]
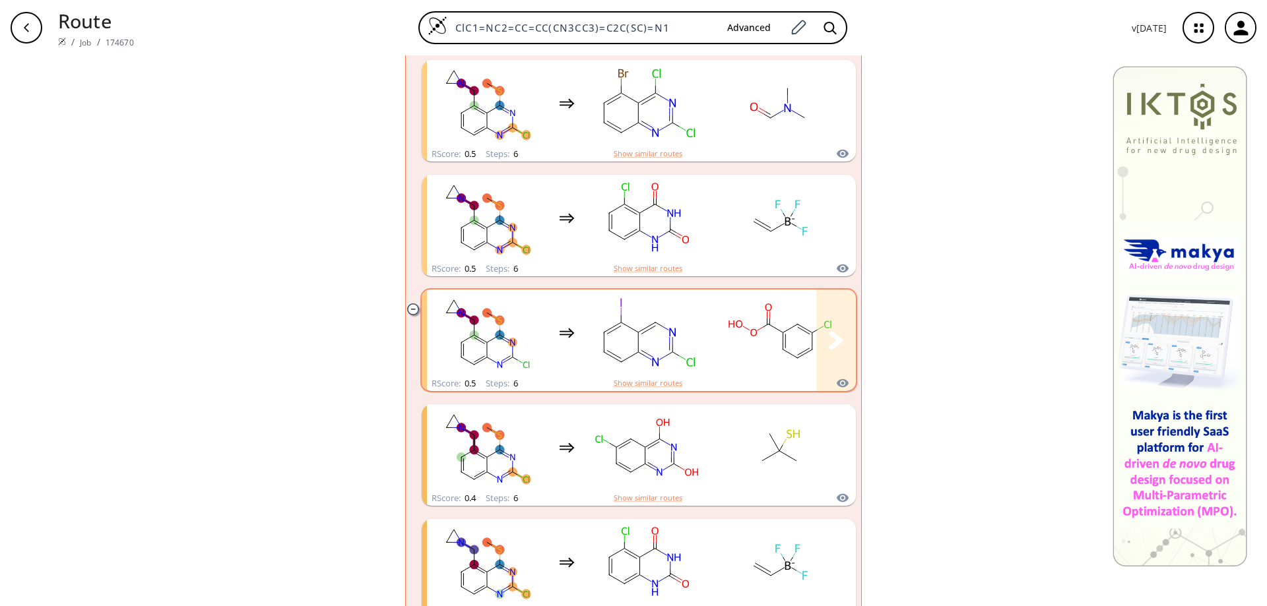
click at [659, 321] on rect "clusters" at bounding box center [647, 333] width 119 height 82
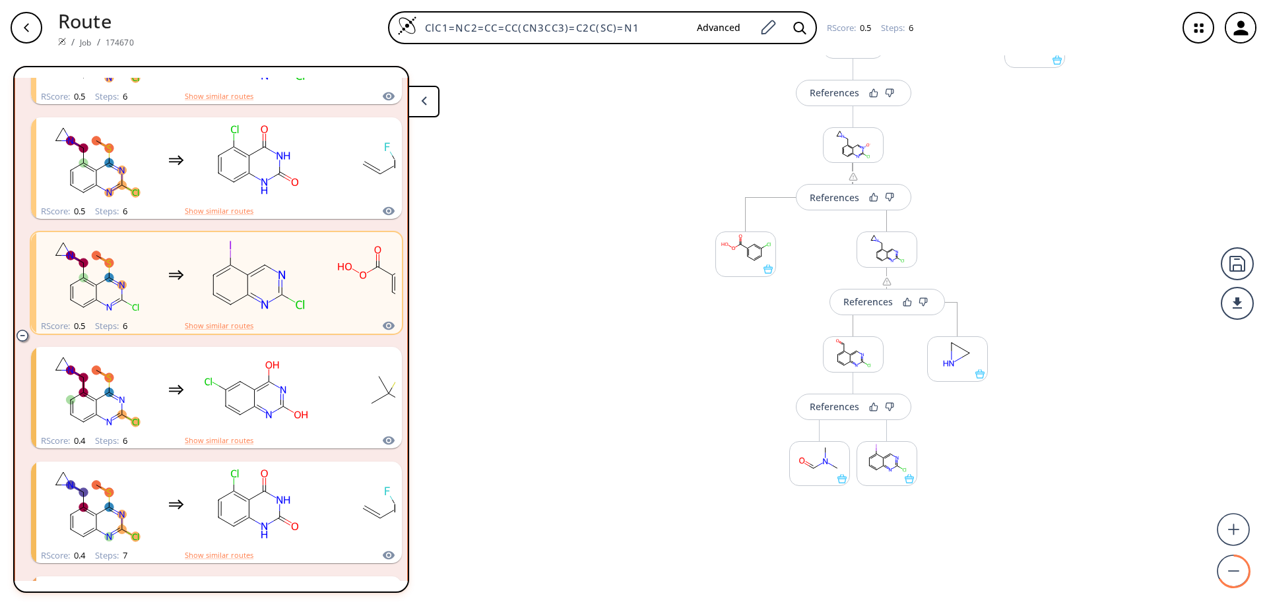
scroll to position [151, 0]
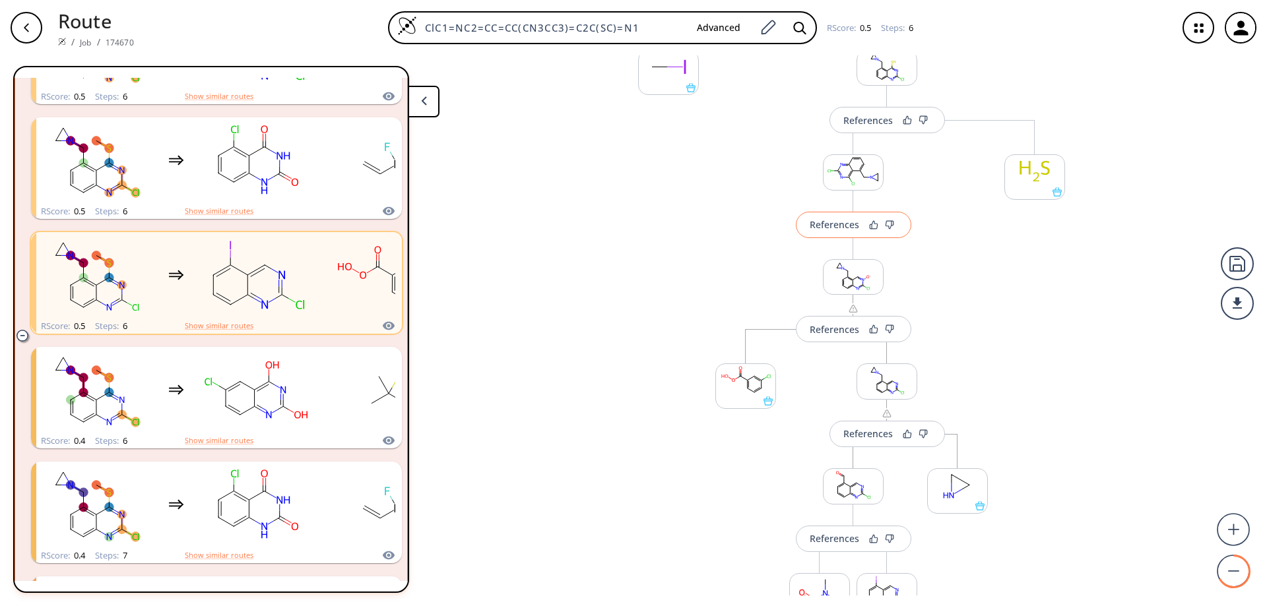
click at [847, 227] on div "References" at bounding box center [834, 224] width 49 height 9
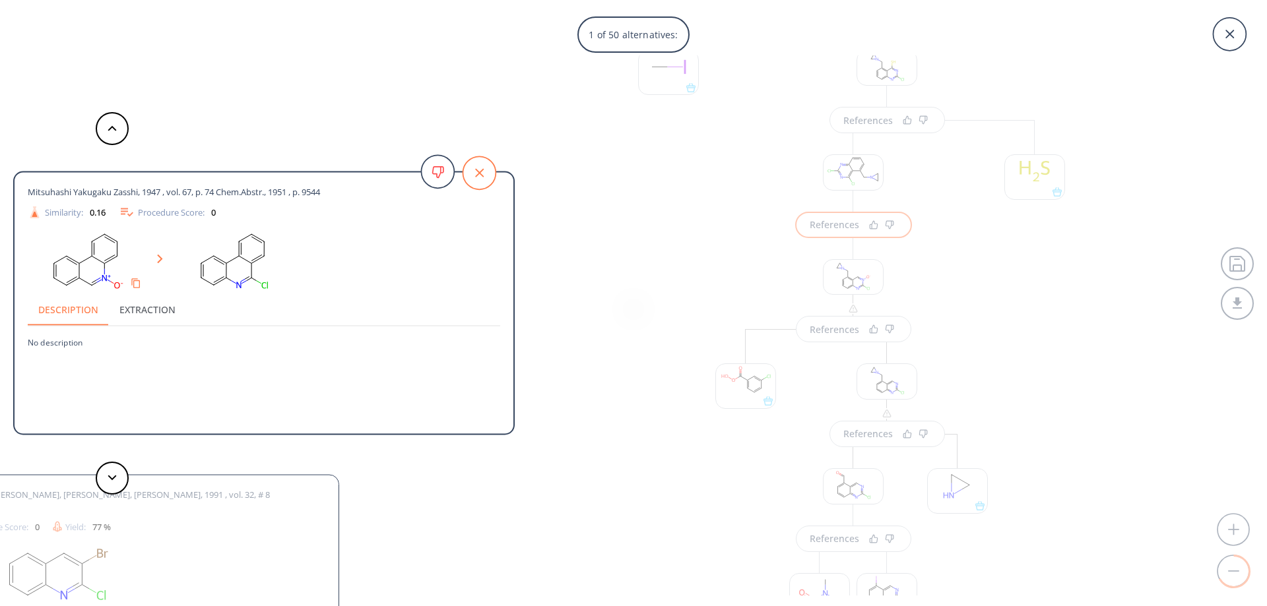
click at [492, 179] on icon at bounding box center [479, 172] width 33 height 33
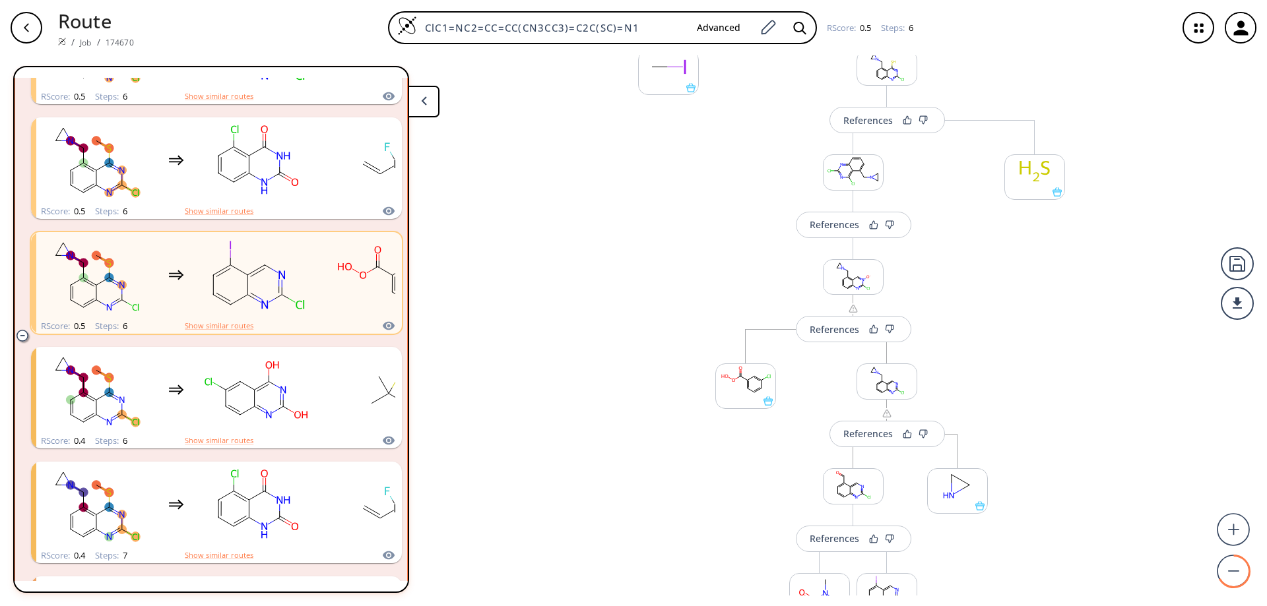
click at [28, 25] on icon "button" at bounding box center [26, 27] width 11 height 11
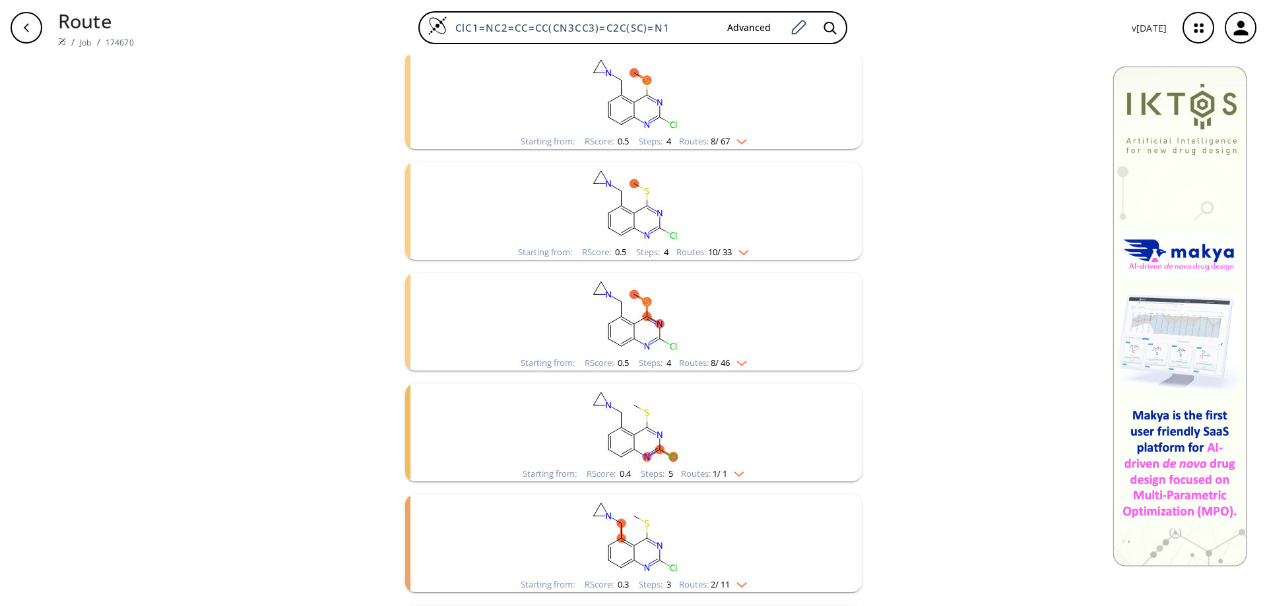
scroll to position [396, 0]
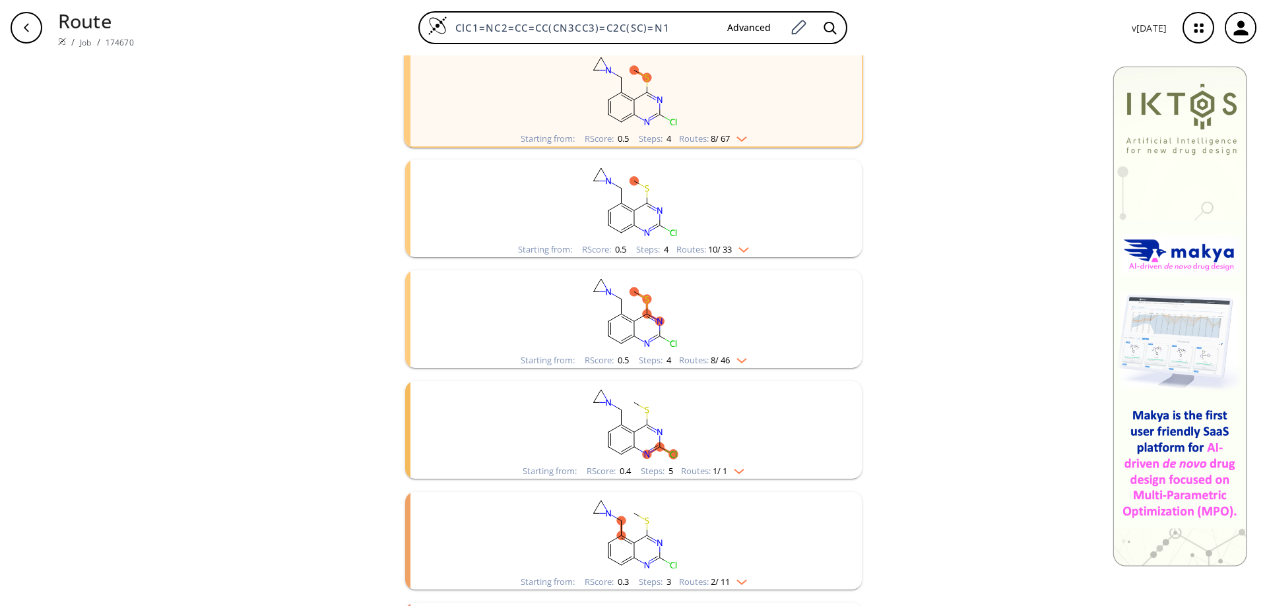
click at [634, 228] on icon "clusters" at bounding box center [636, 227] width 5 height 3
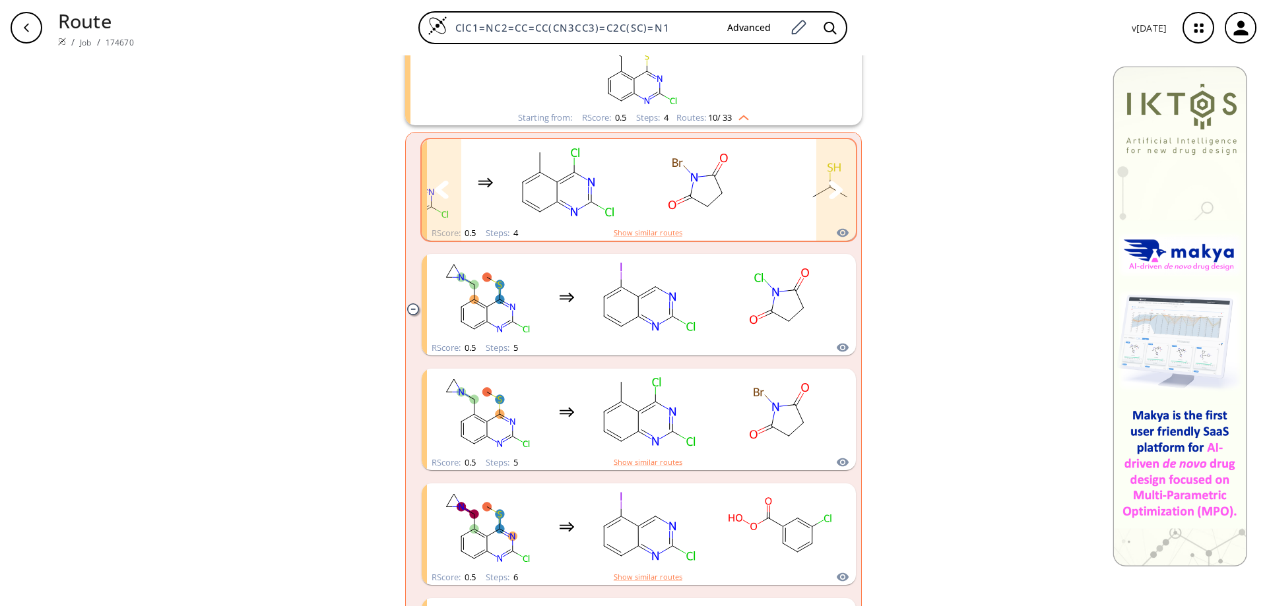
scroll to position [330, 0]
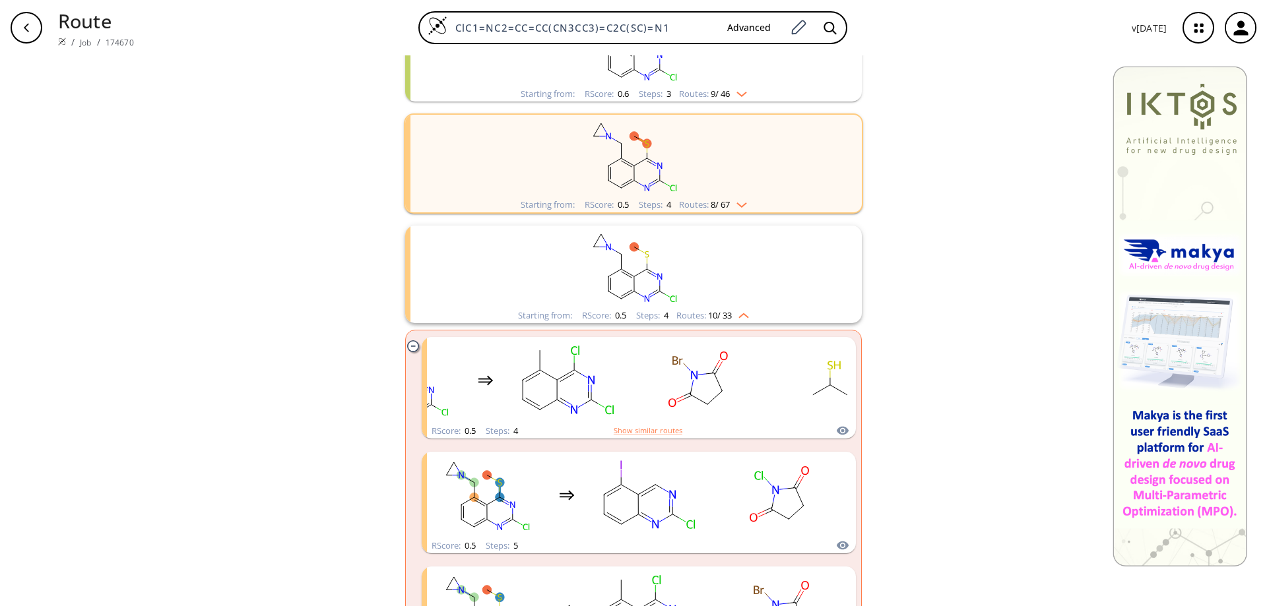
click at [409, 345] on icon "clusters" at bounding box center [412, 346] width 11 height 11
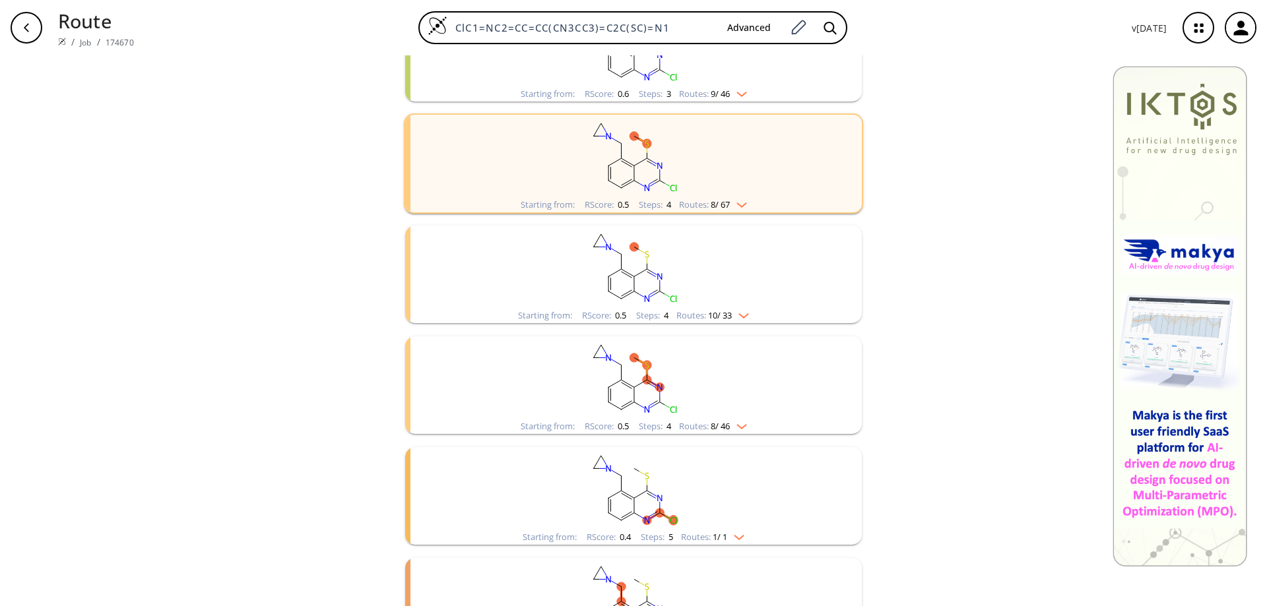
click at [651, 393] on rect "clusters" at bounding box center [633, 378] width 343 height 82
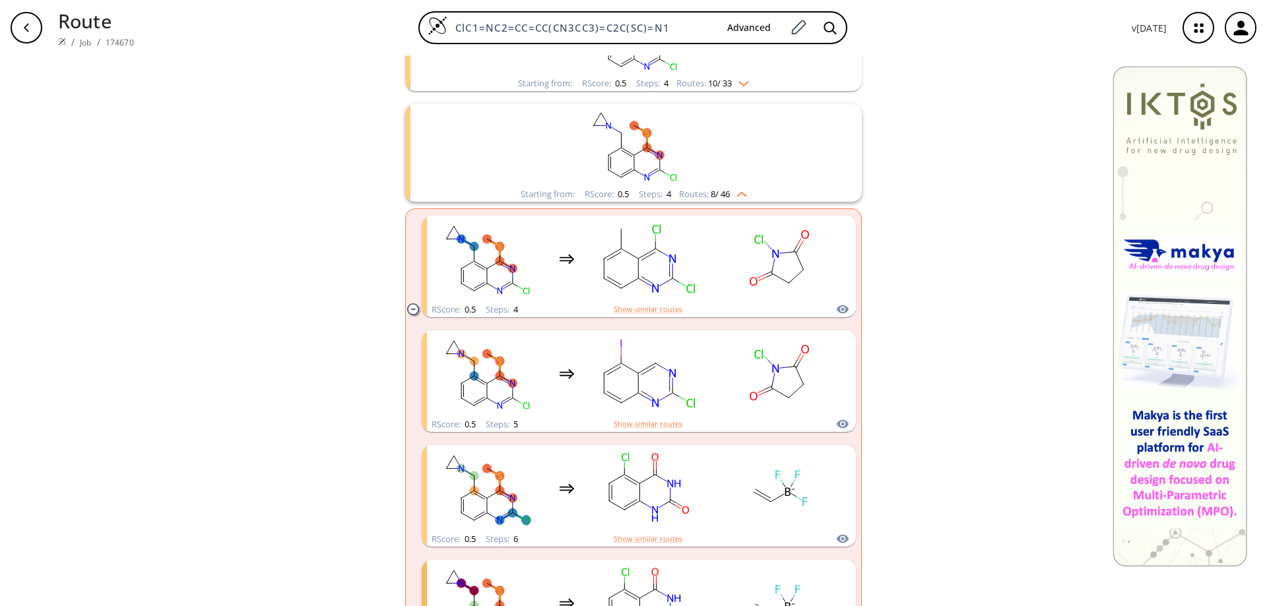
scroll to position [594, 0]
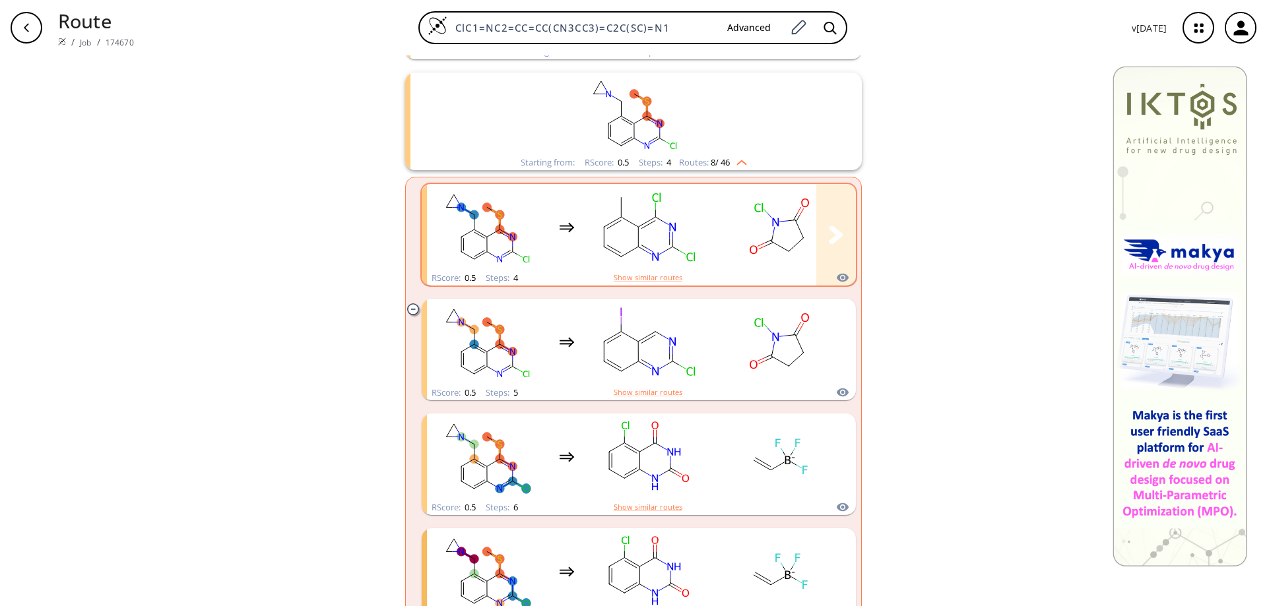
click at [645, 237] on rect "clusters" at bounding box center [647, 227] width 119 height 82
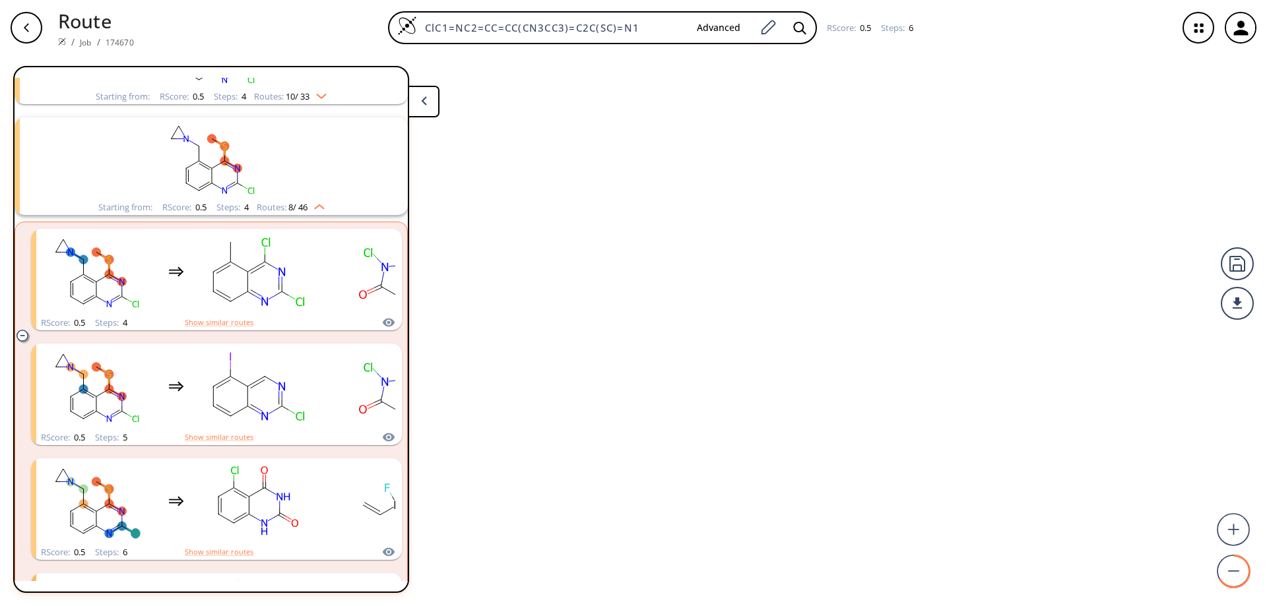
scroll to position [474, 0]
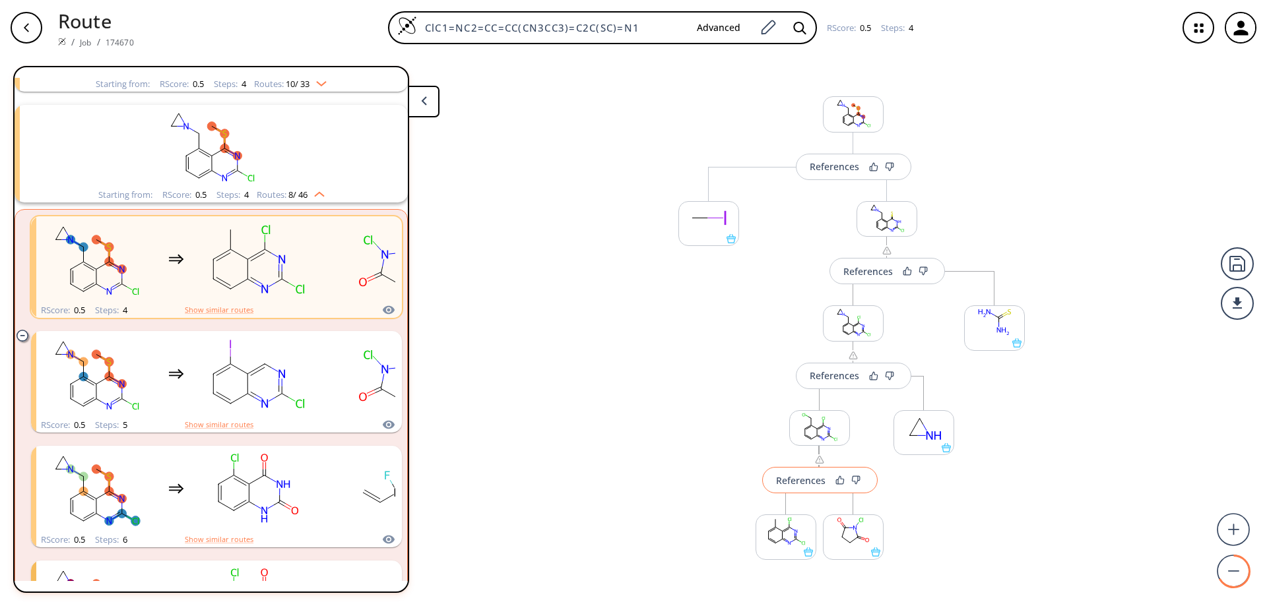
click at [808, 484] on div "References" at bounding box center [800, 480] width 49 height 9
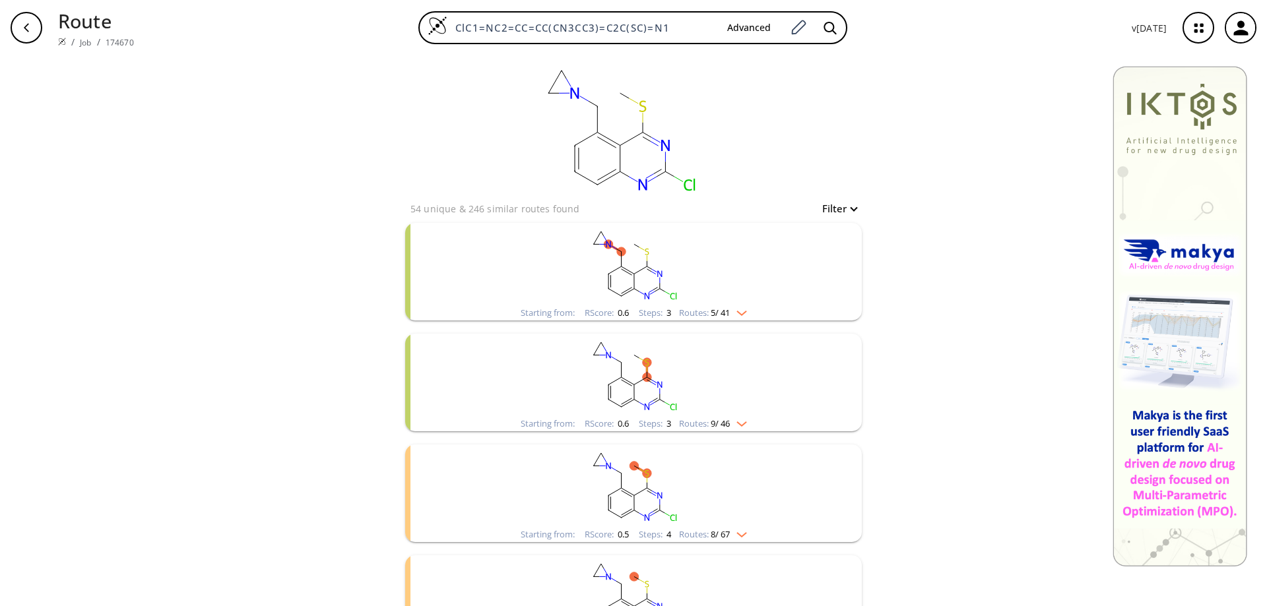
click at [26, 22] on icon "button" at bounding box center [26, 27] width 11 height 11
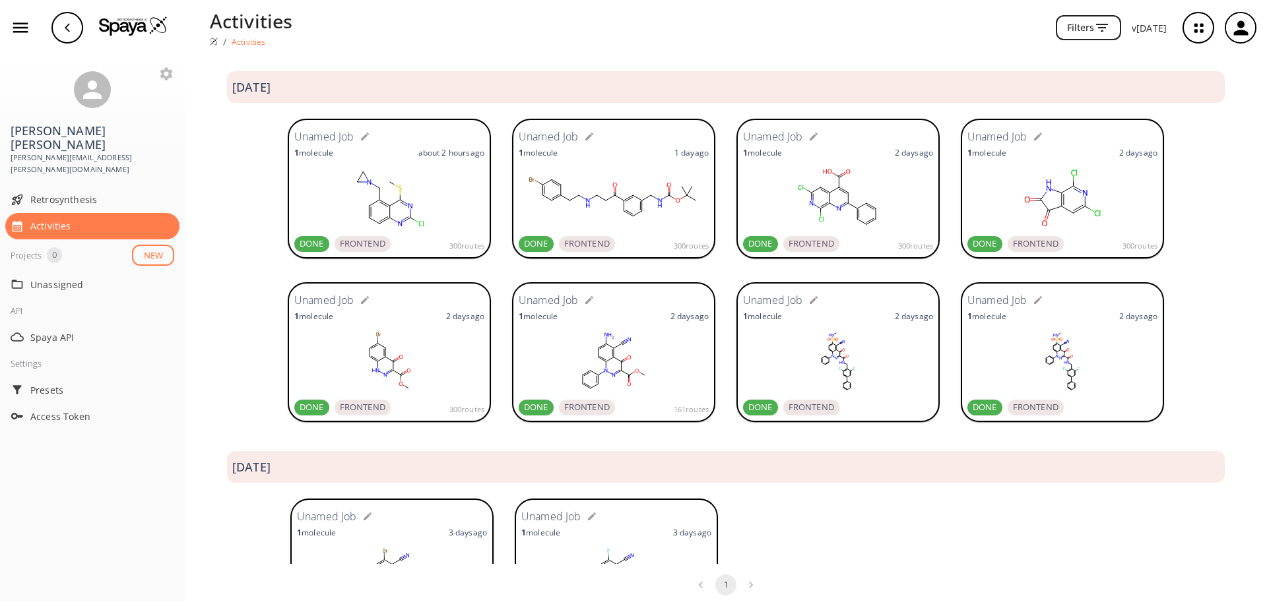
click at [344, 242] on span "FRONTEND" at bounding box center [363, 244] width 56 height 13
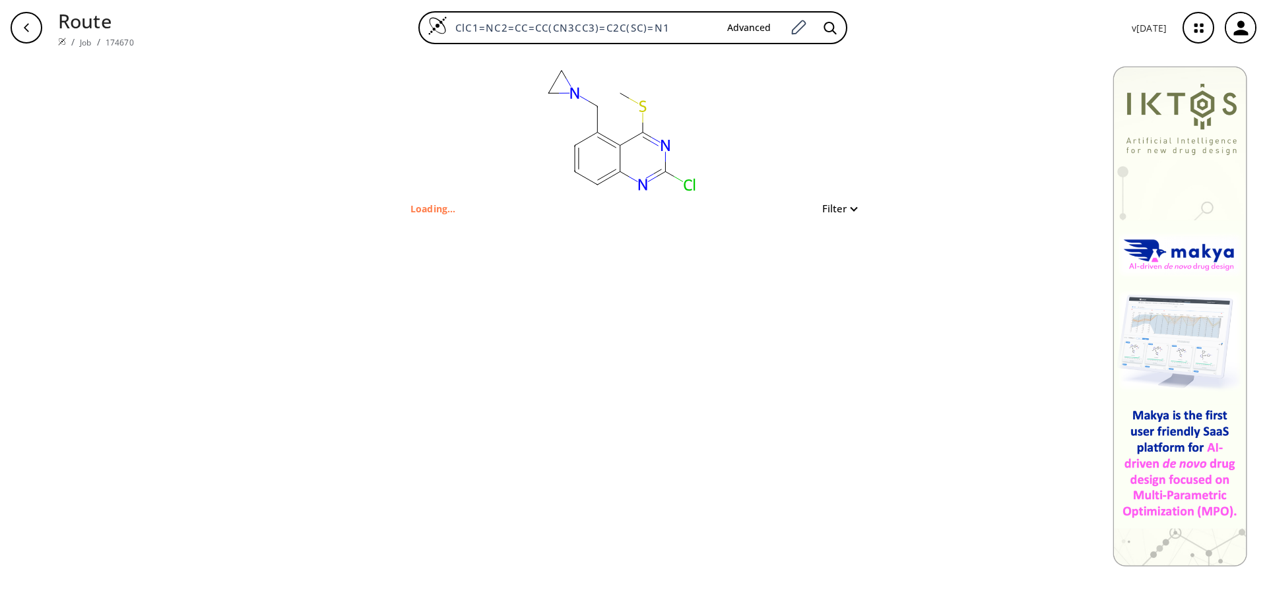
click at [850, 208] on button "Filter" at bounding box center [835, 209] width 42 height 10
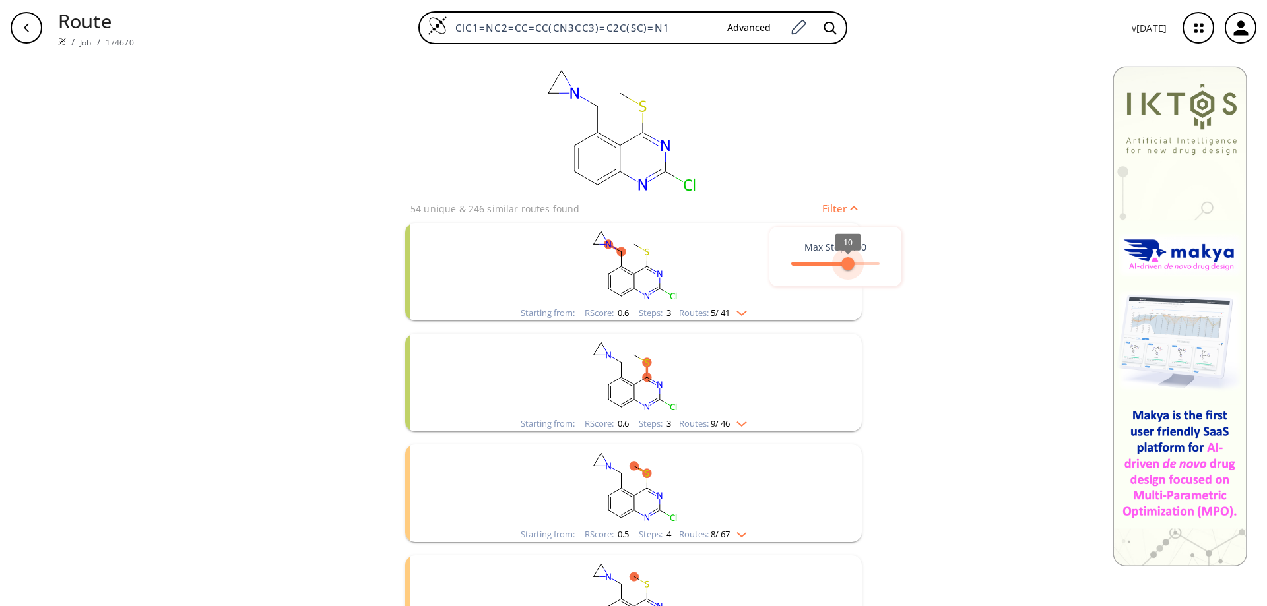
type input "5"
drag, startPoint x: 878, startPoint y: 265, endPoint x: 814, endPoint y: 265, distance: 64.0
click at [814, 265] on span "5" at bounding box center [816, 263] width 13 height 13
click at [942, 188] on div at bounding box center [633, 303] width 1267 height 606
click at [841, 205] on button "Filter" at bounding box center [835, 209] width 42 height 10
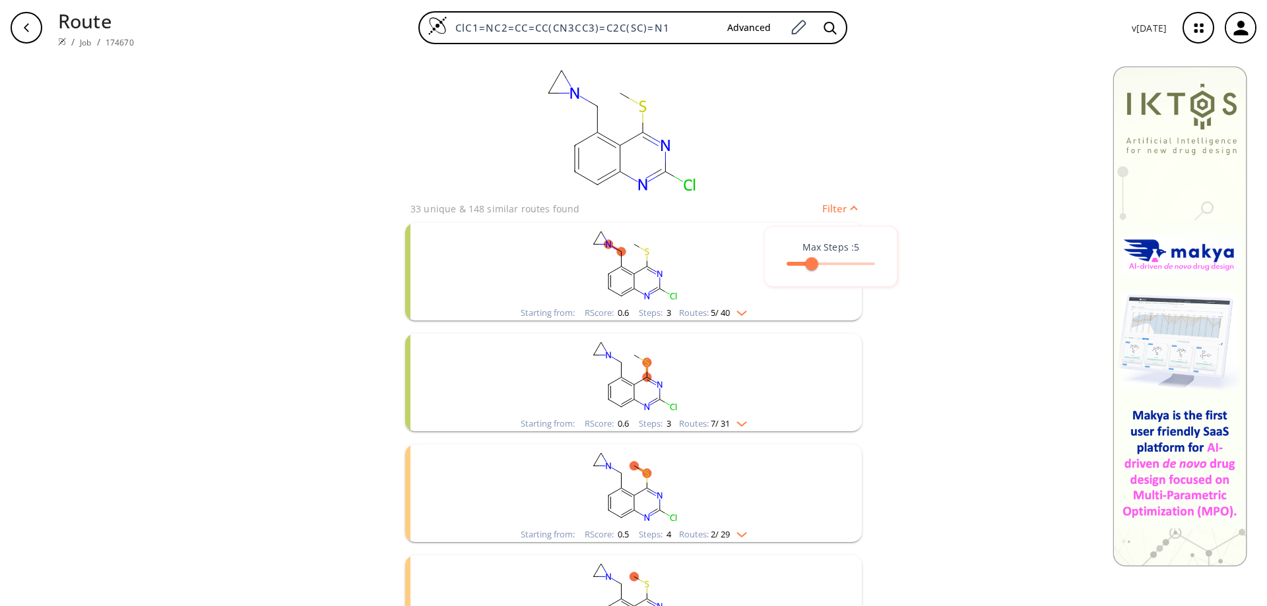
click at [841, 205] on div at bounding box center [633, 303] width 1267 height 606
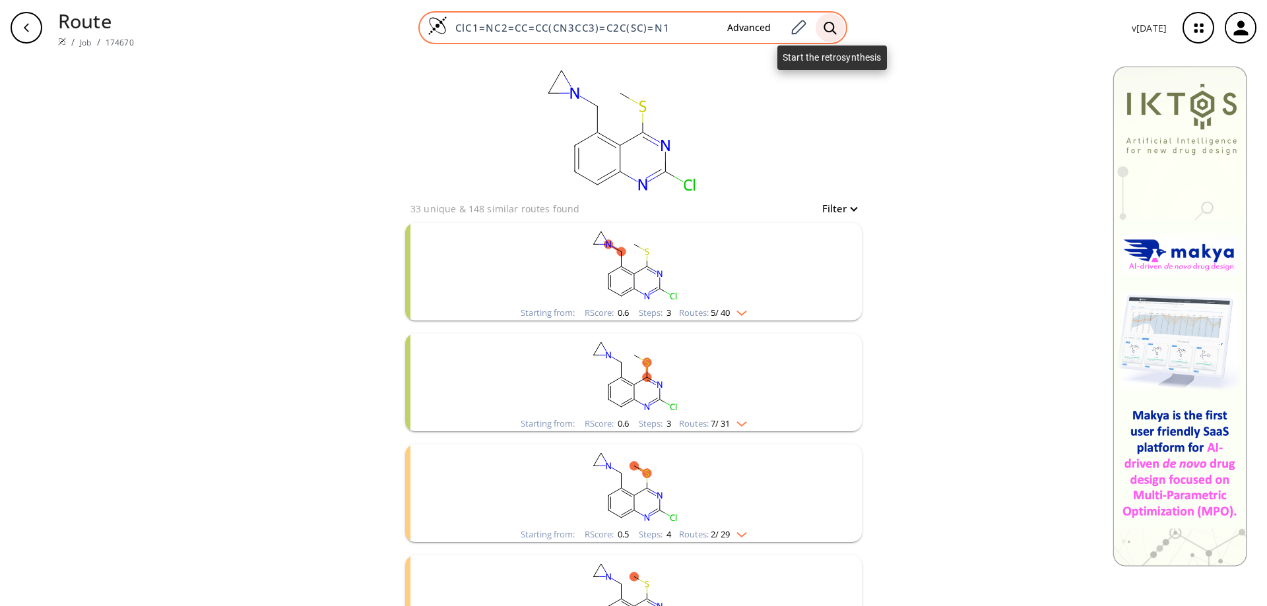
click at [830, 30] on icon at bounding box center [830, 28] width 13 height 14
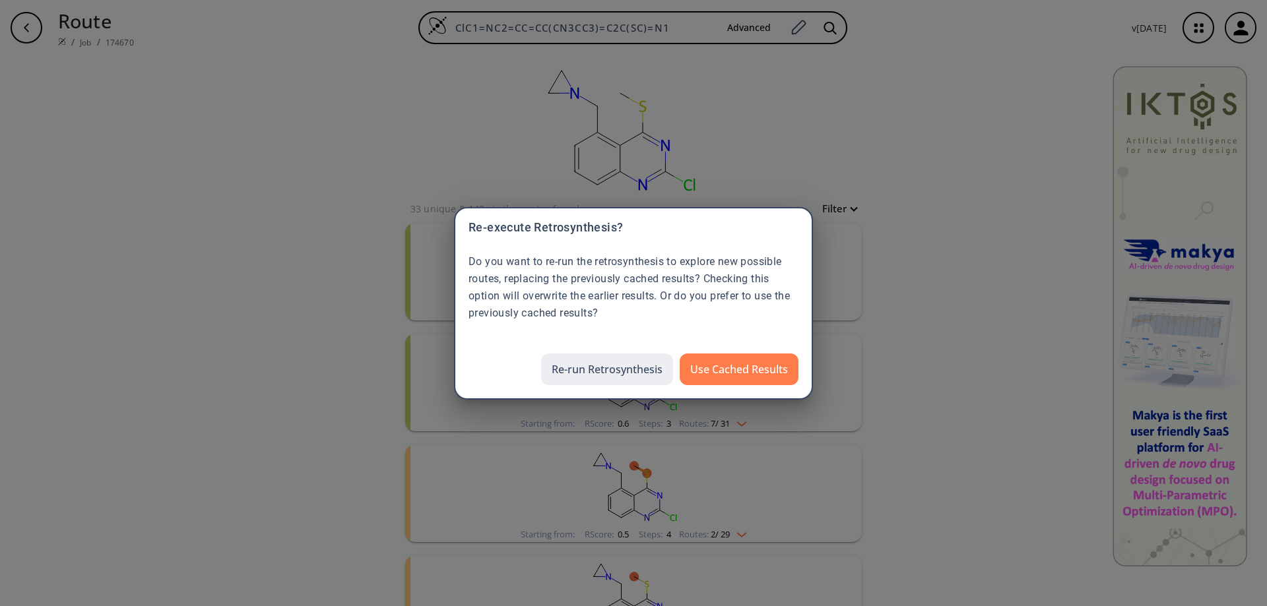
click at [647, 369] on button "Re-run Retrosynthesis" at bounding box center [607, 370] width 132 height 32
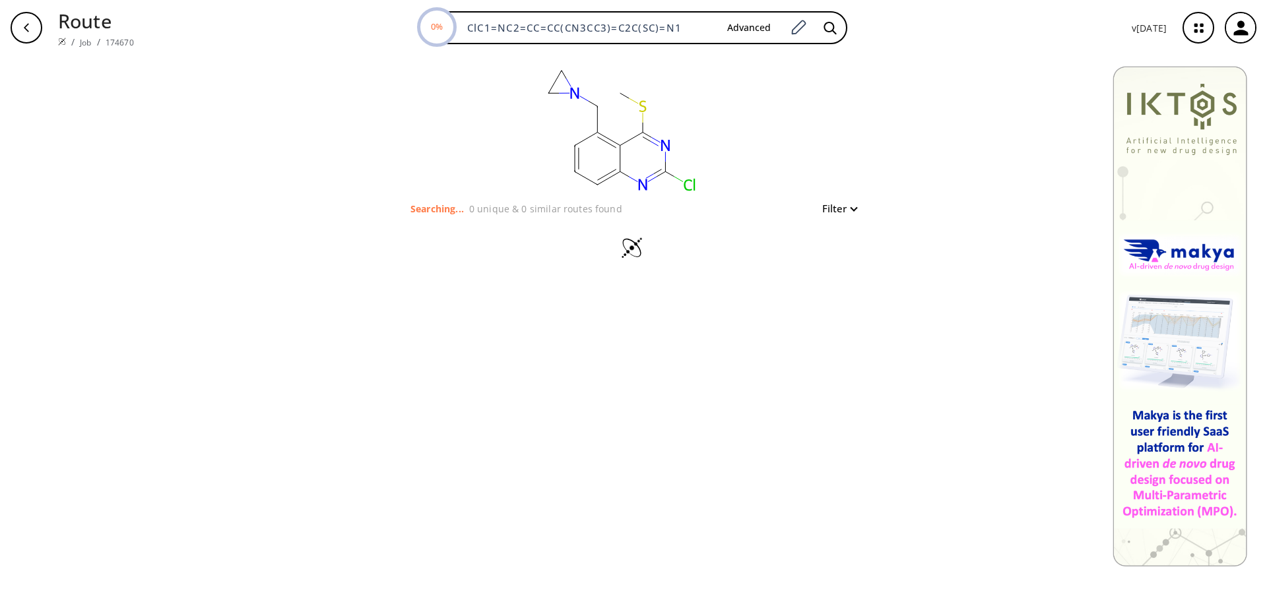
click at [23, 22] on div "button" at bounding box center [27, 28] width 32 height 32
click at [837, 207] on button "Filter" at bounding box center [835, 209] width 42 height 10
type input "15"
click at [895, 274] on div "Max Steps : 15 15" at bounding box center [835, 256] width 132 height 59
click at [1029, 236] on div at bounding box center [633, 303] width 1267 height 606
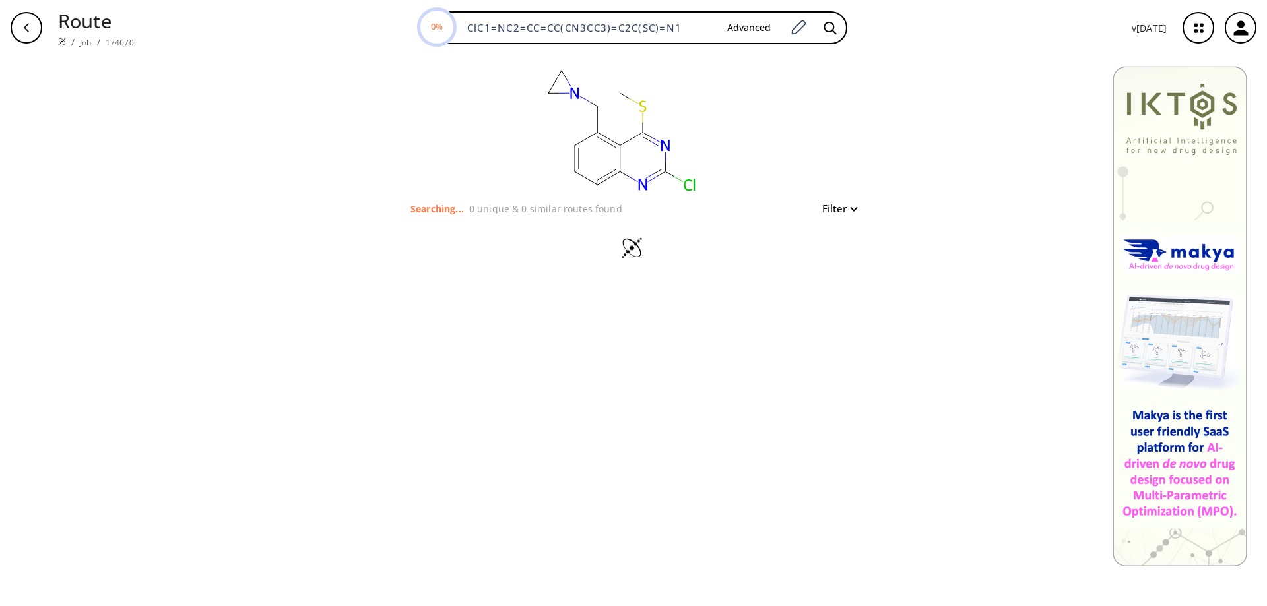
click at [19, 22] on div "button" at bounding box center [27, 28] width 32 height 32
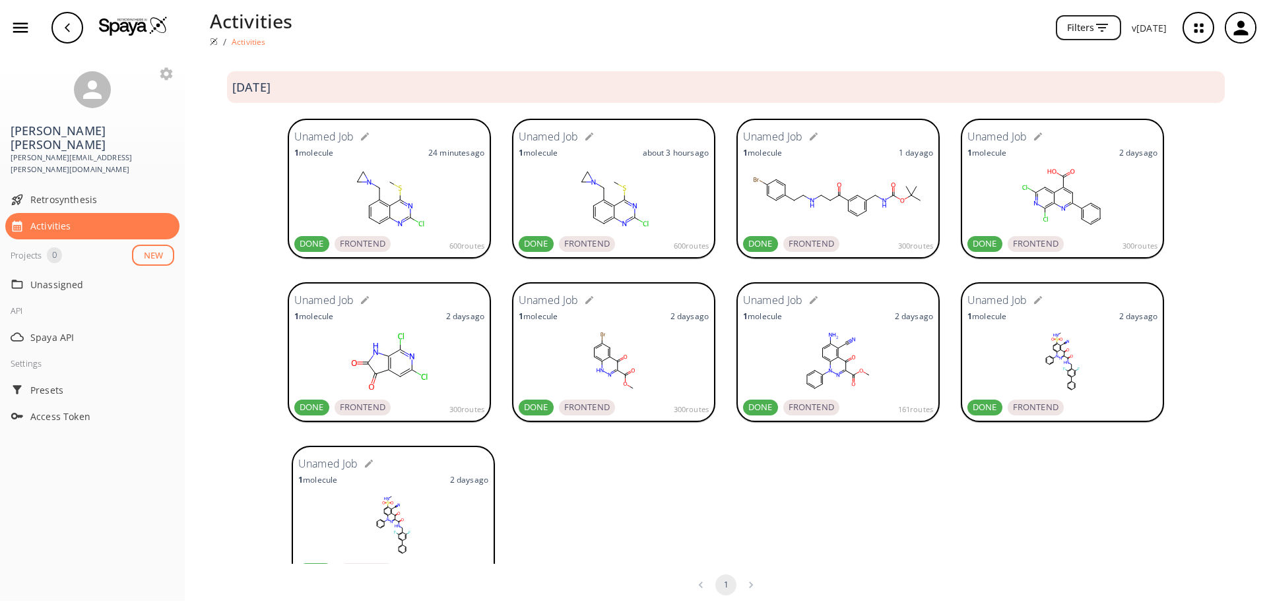
click at [457, 243] on span "600 routes" at bounding box center [466, 246] width 35 height 12
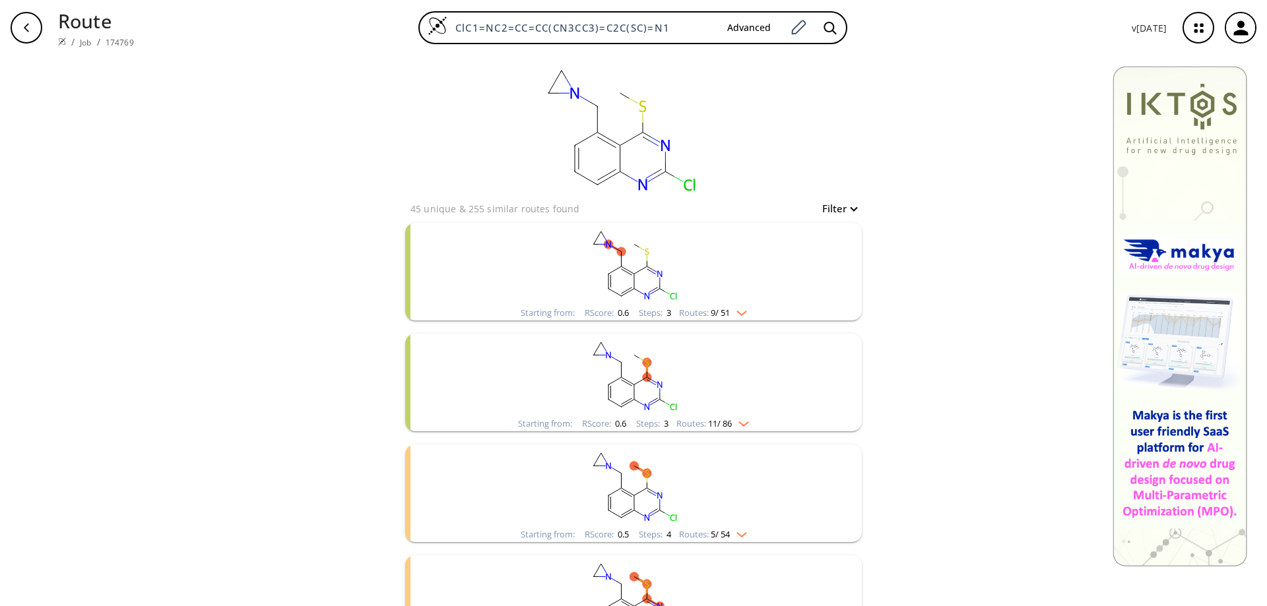
click at [622, 282] on rect "clusters" at bounding box center [633, 264] width 343 height 82
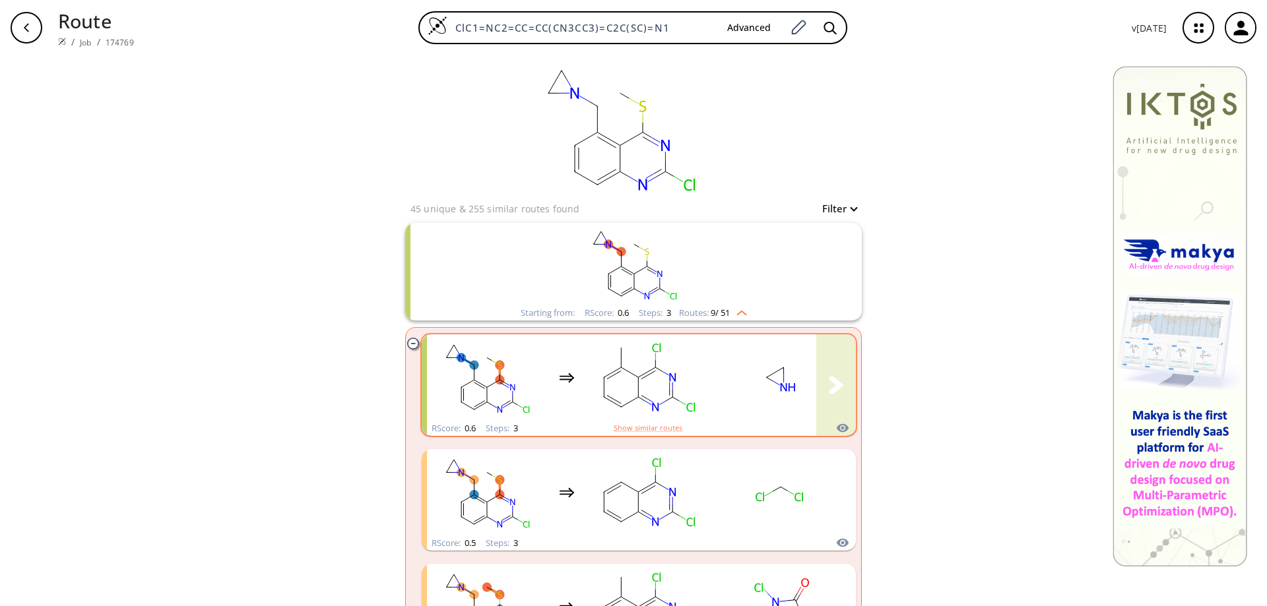
click at [639, 389] on rect "clusters" at bounding box center [647, 378] width 119 height 82
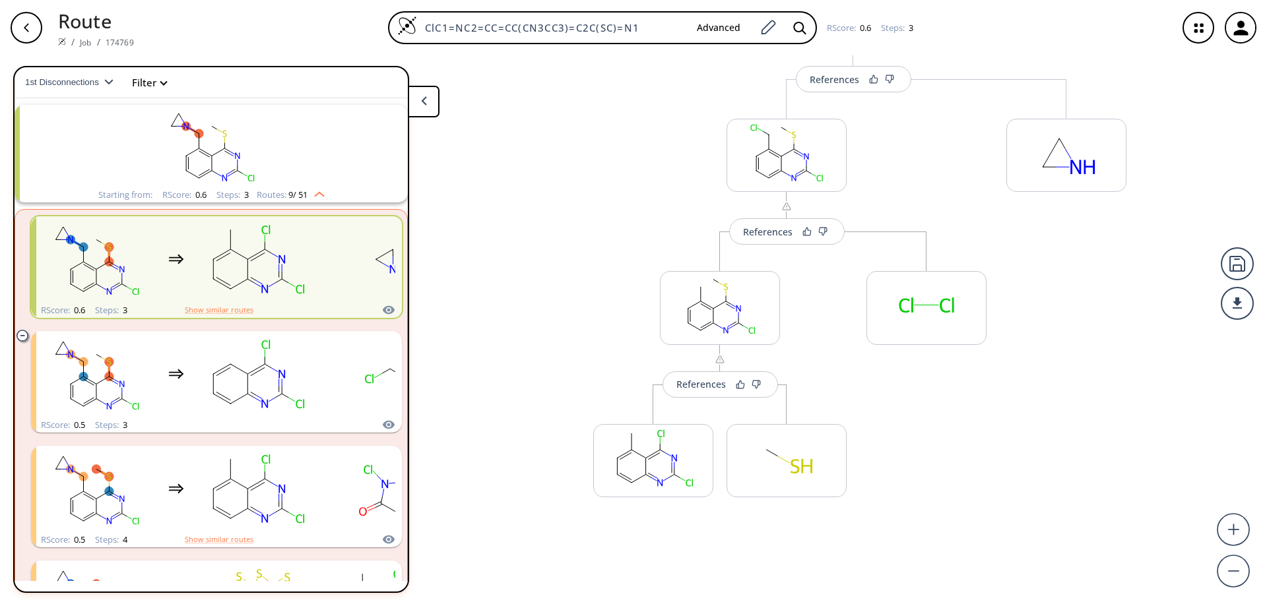
scroll to position [143, 0]
click at [767, 232] on button "References" at bounding box center [786, 224] width 115 height 26
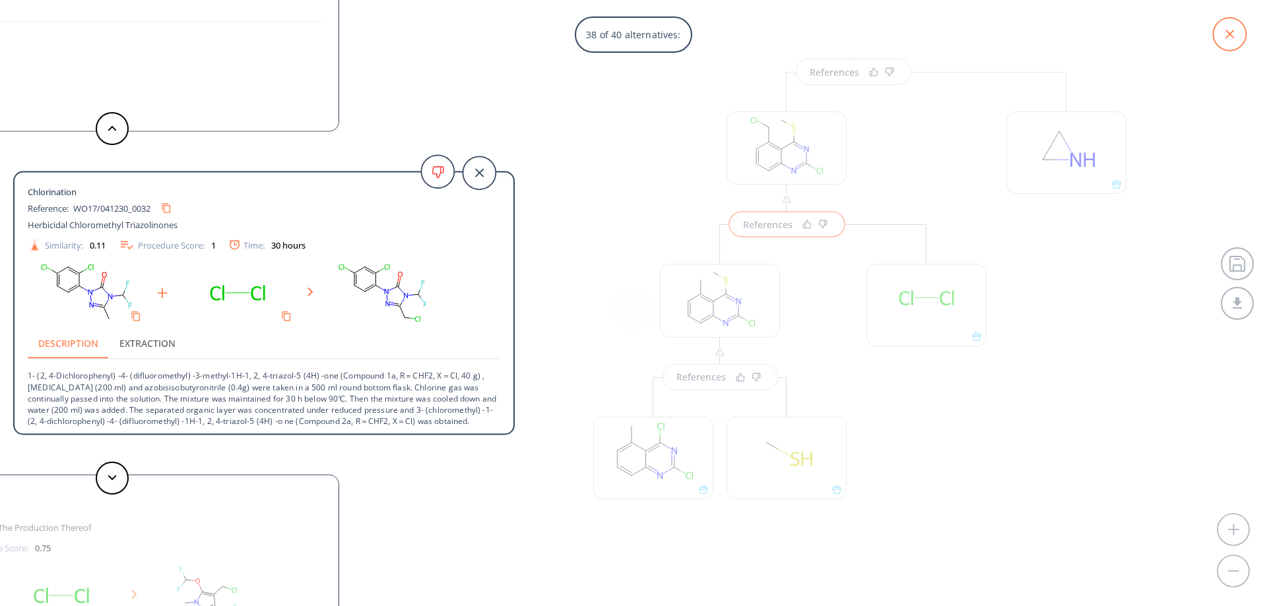
click at [1239, 32] on icon at bounding box center [1229, 34] width 33 height 33
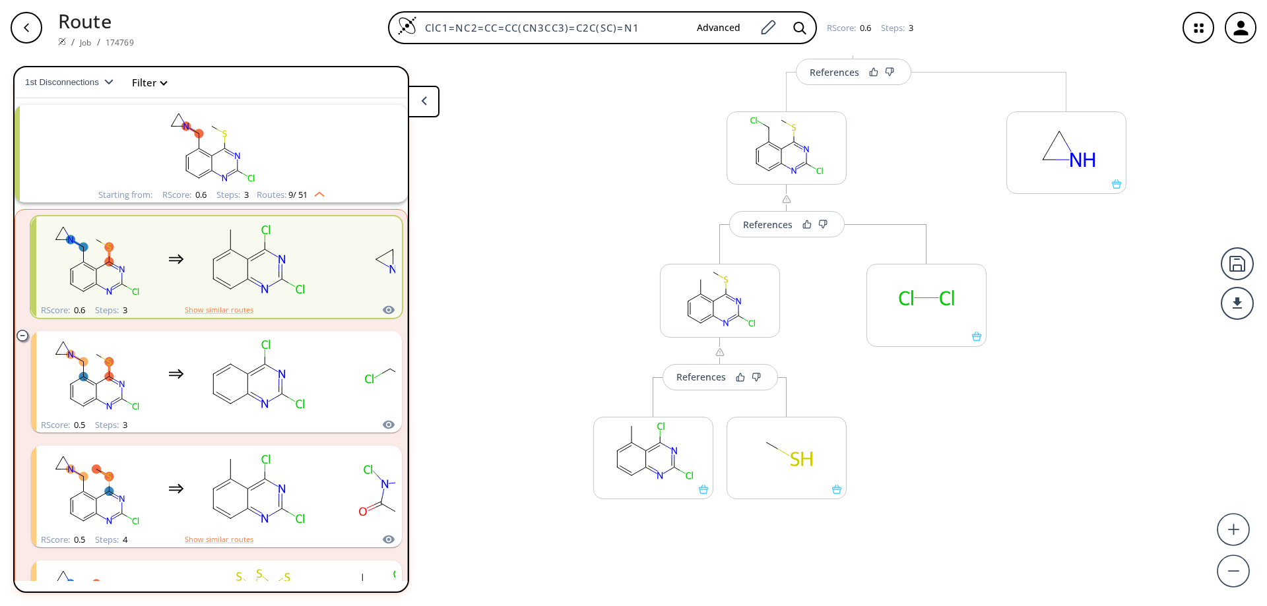
click at [37, 35] on div "button" at bounding box center [27, 28] width 32 height 32
